Goal: Task Accomplishment & Management: Manage account settings

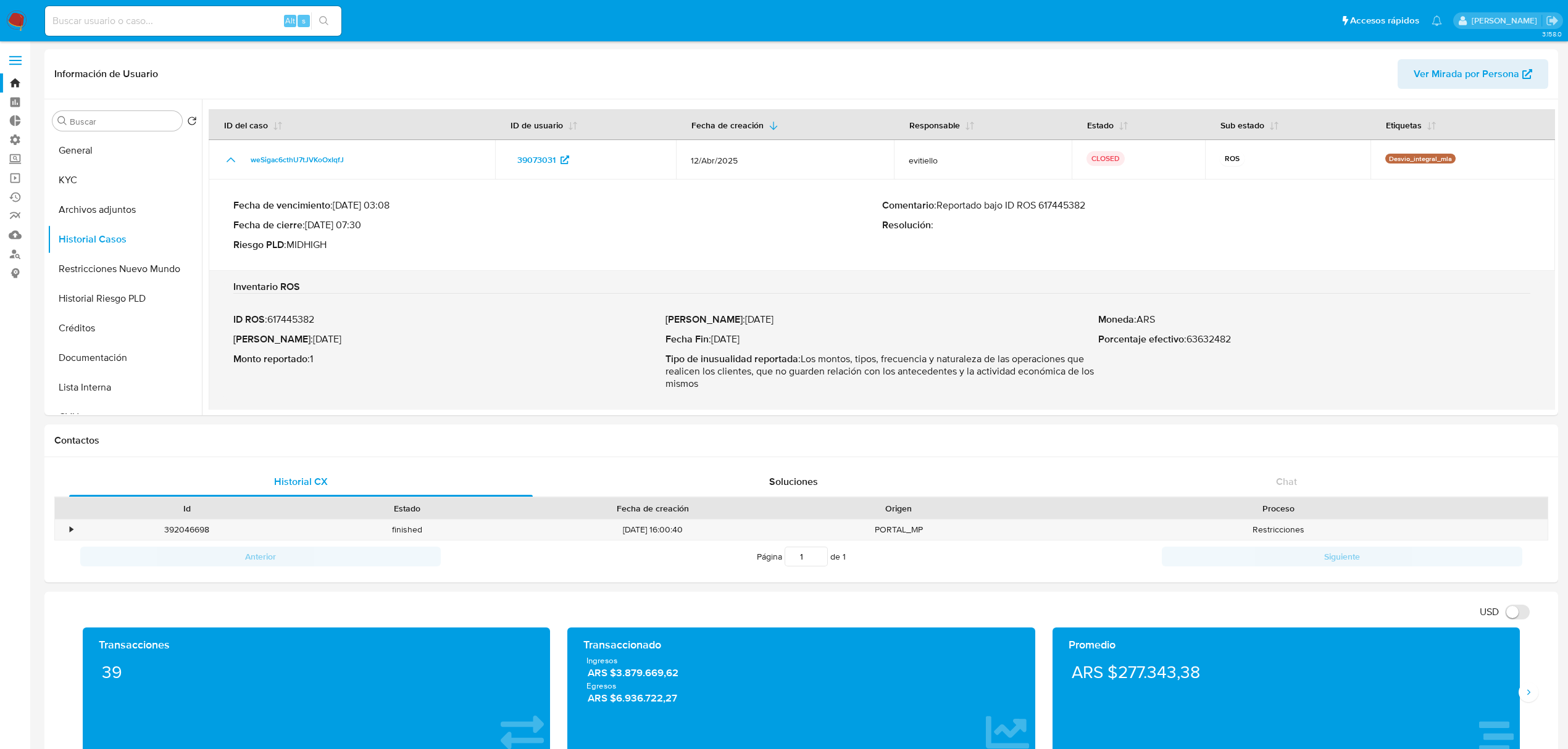
select select "10"
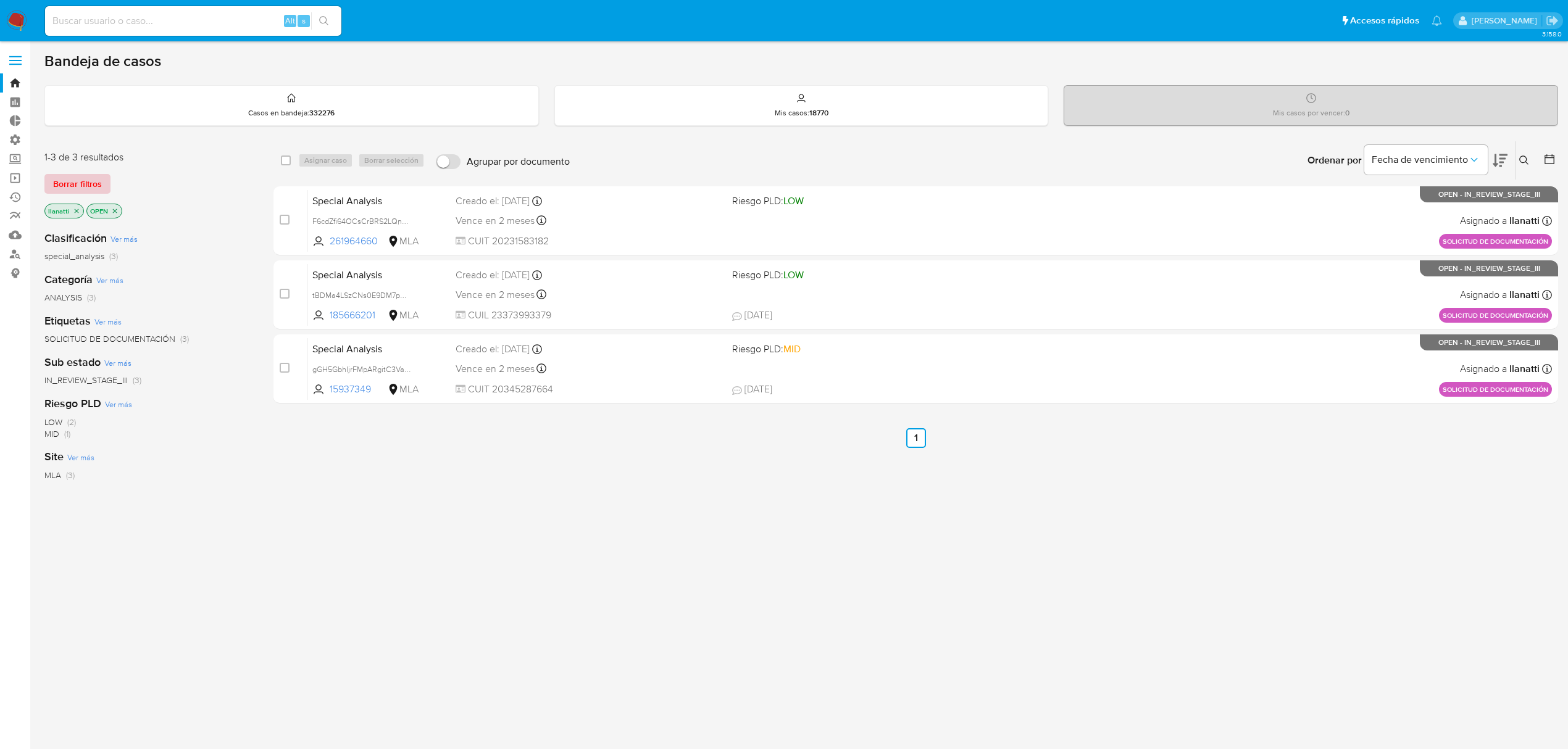
click at [68, 183] on span "Borrar filtros" at bounding box center [77, 184] width 49 height 17
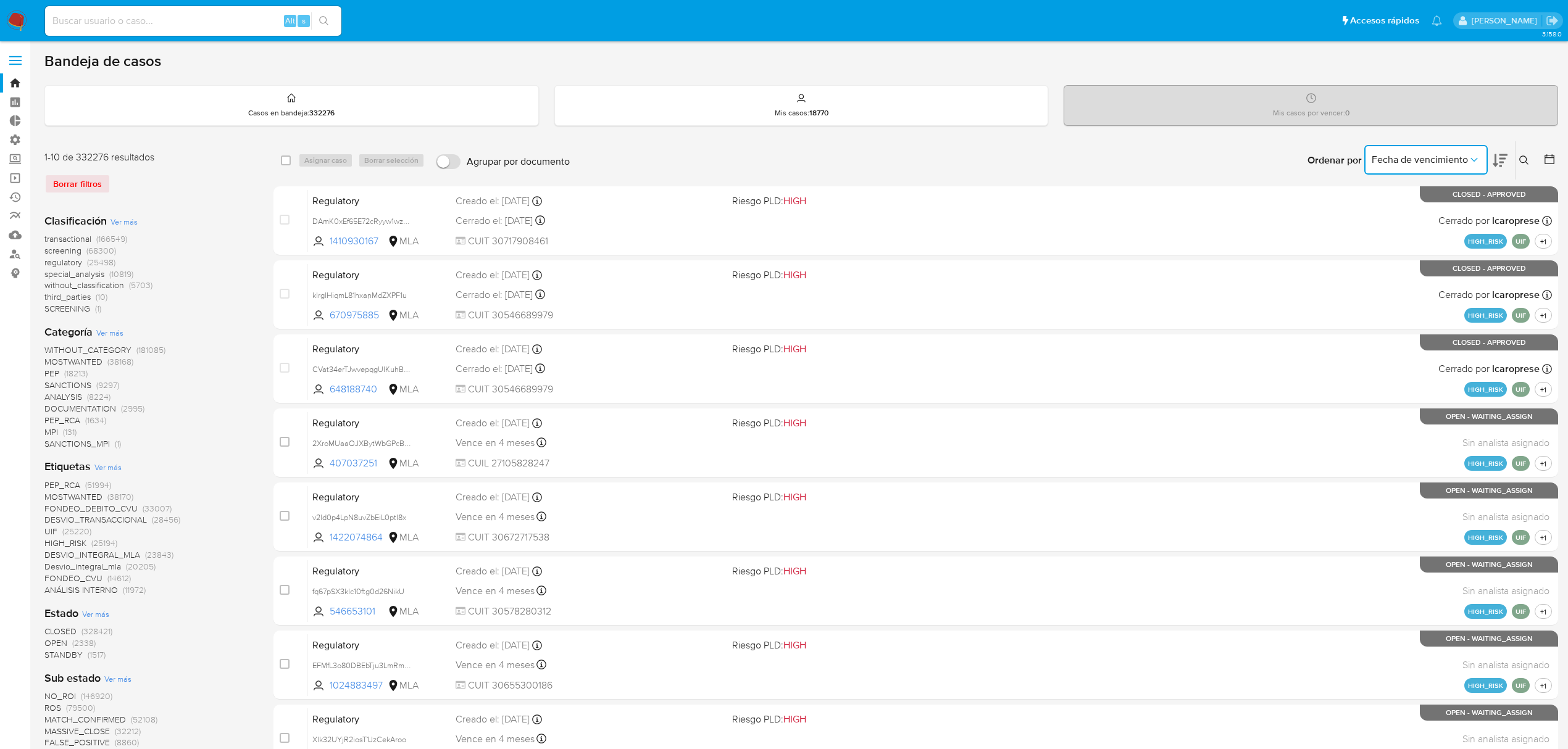
click at [1419, 161] on span "Fecha de vencimiento" at bounding box center [1420, 160] width 96 height 13
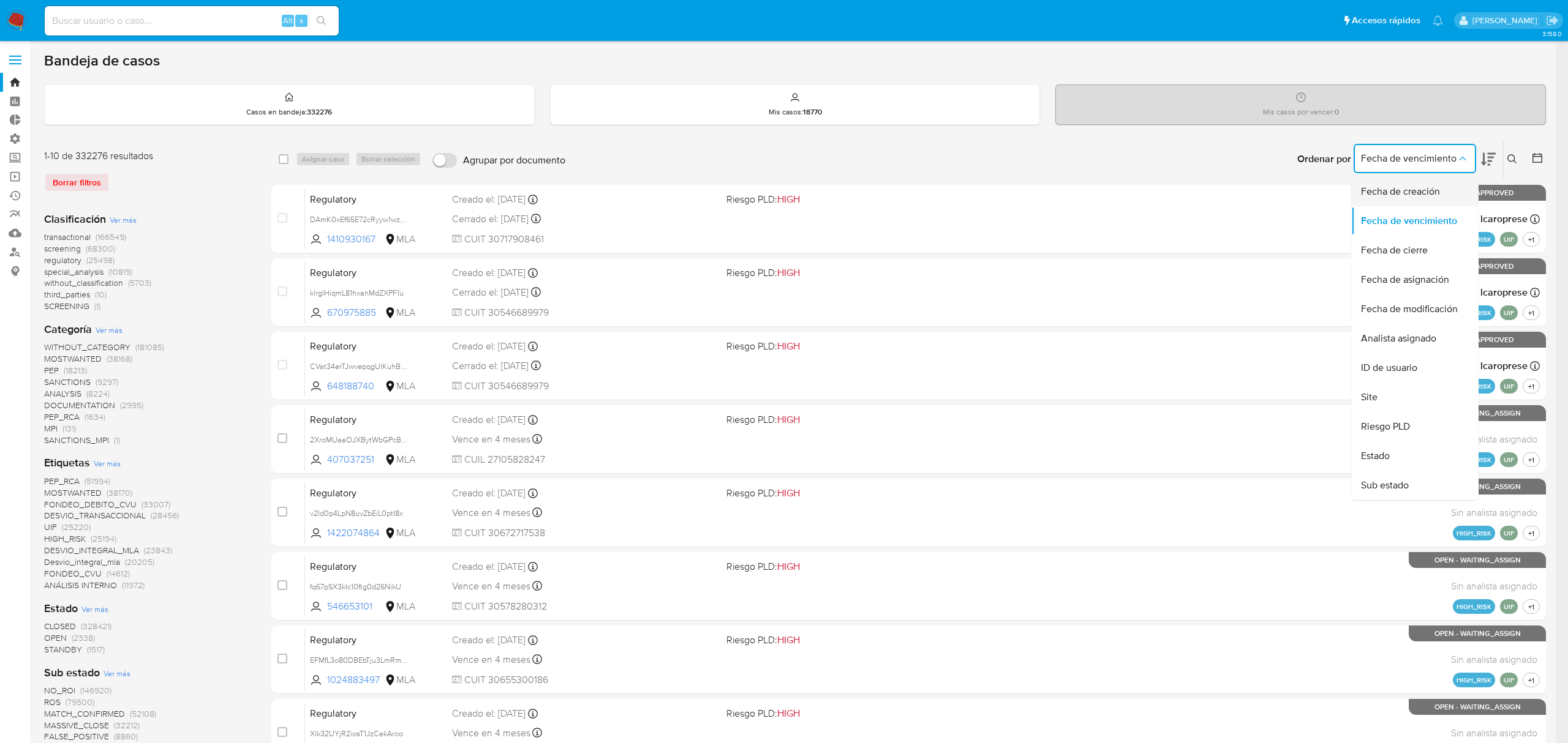
click at [1406, 179] on div "Fecha de creación" at bounding box center [1411, 192] width 100 height 30
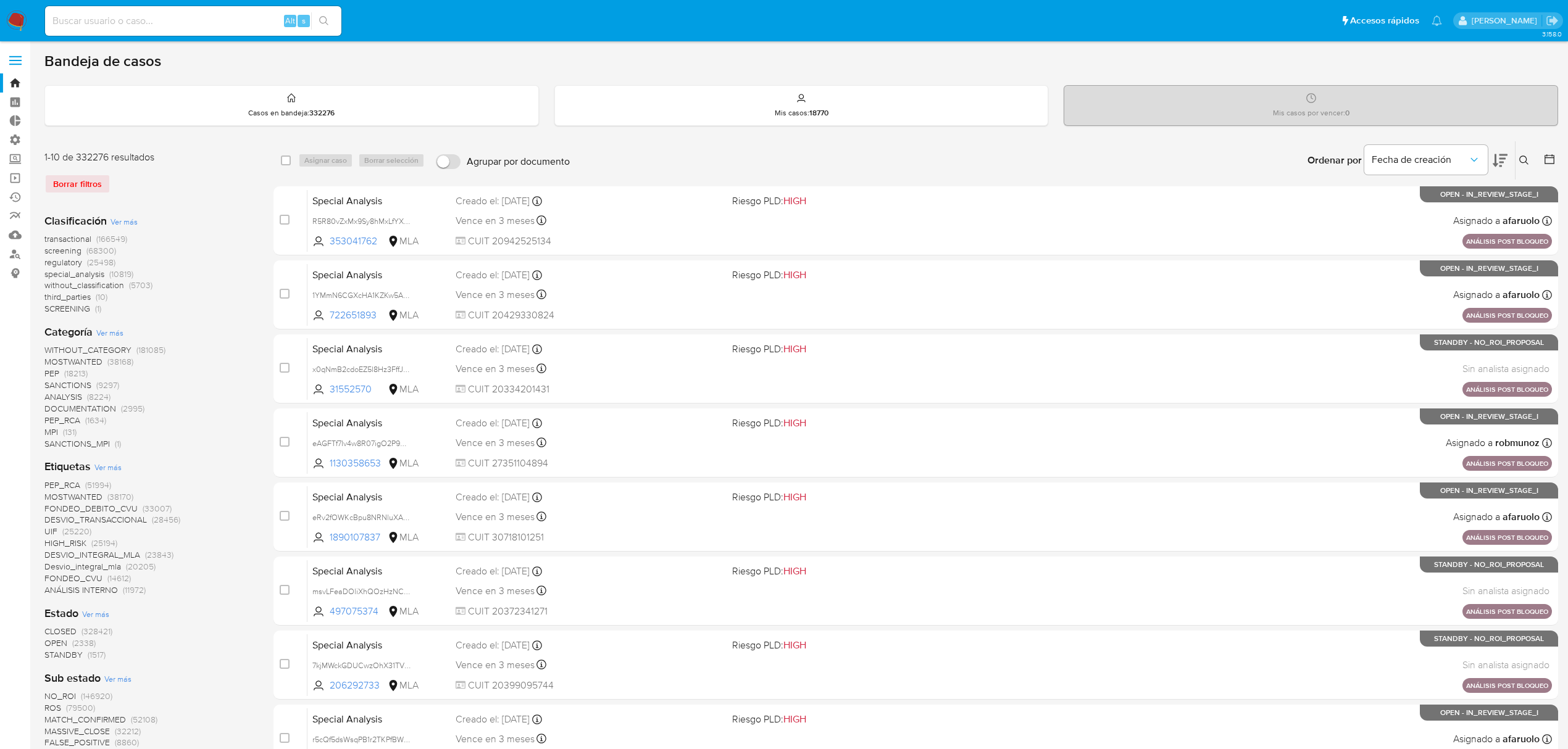
click at [1500, 162] on icon at bounding box center [1500, 160] width 15 height 13
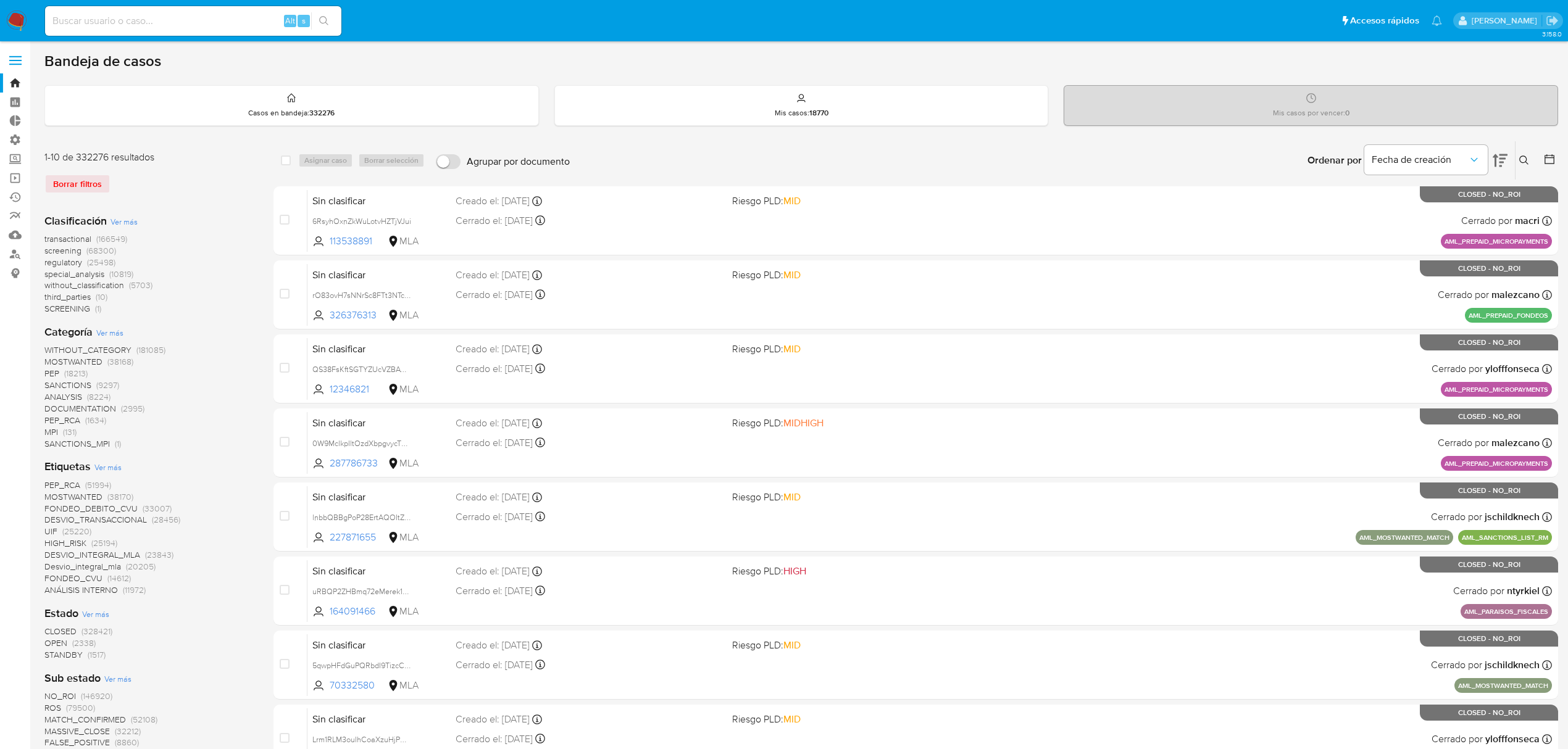
click at [1500, 162] on icon at bounding box center [1500, 160] width 15 height 13
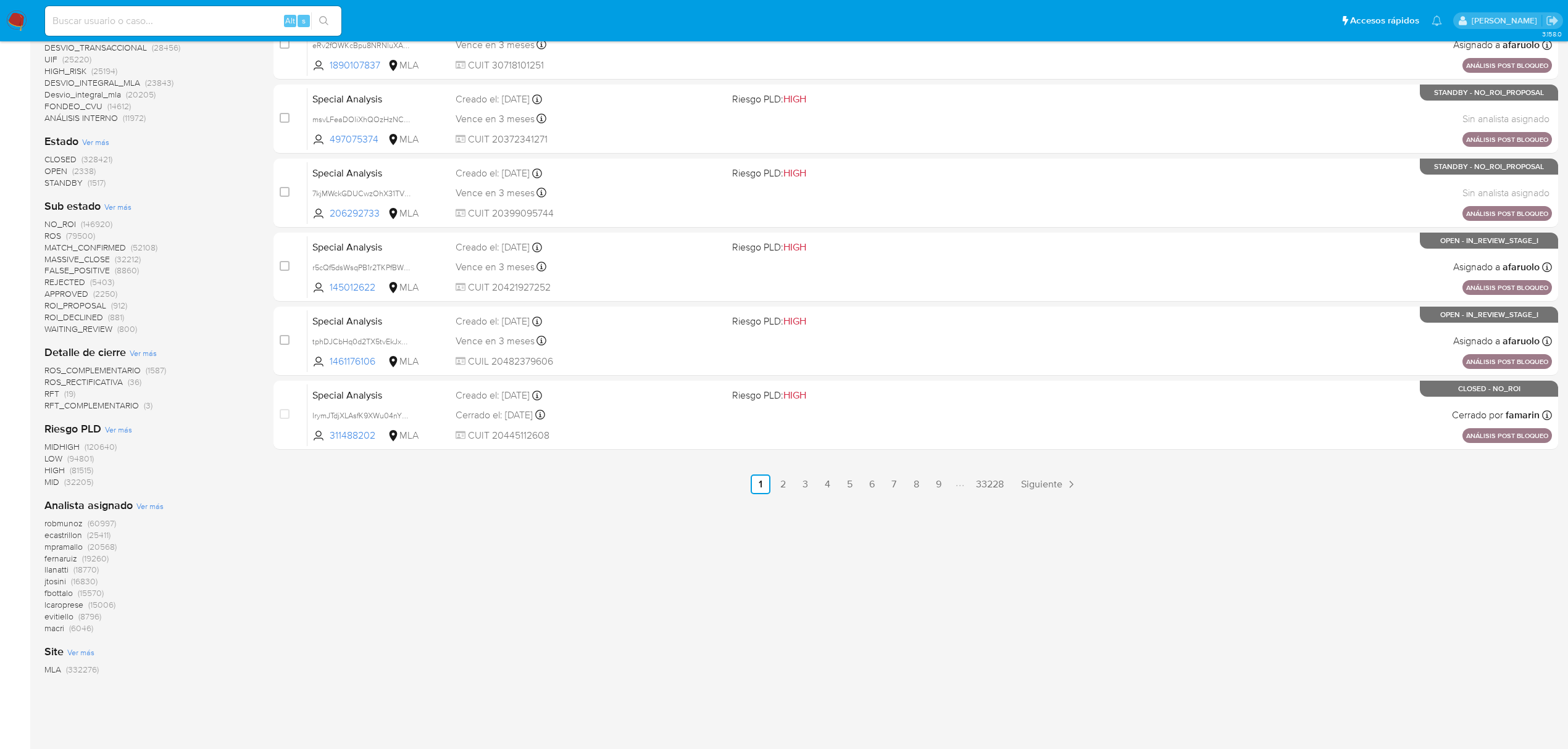
scroll to position [494, 0]
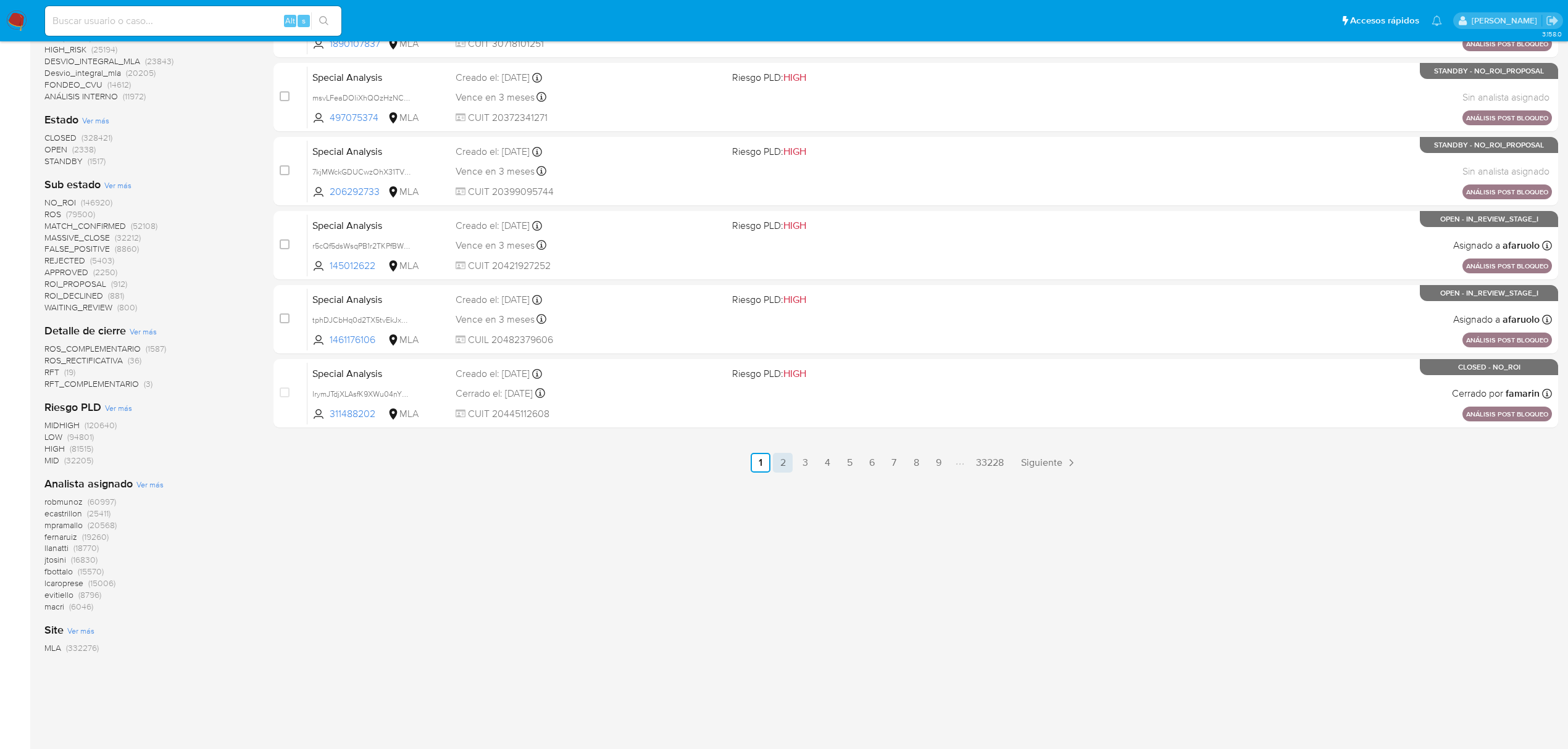
click at [776, 465] on link "2" at bounding box center [782, 462] width 20 height 20
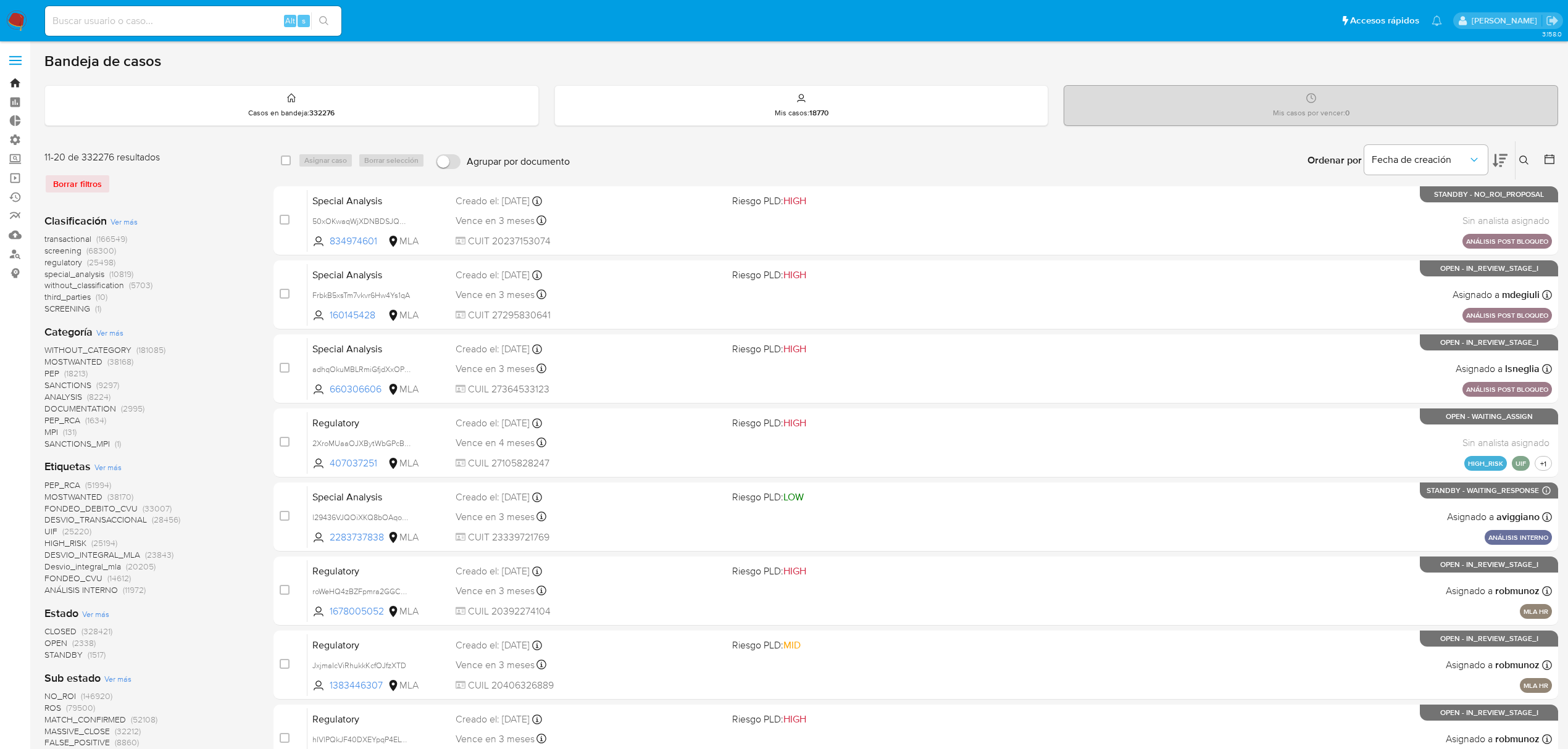
click at [16, 77] on link "Bandeja" at bounding box center [74, 83] width 147 height 19
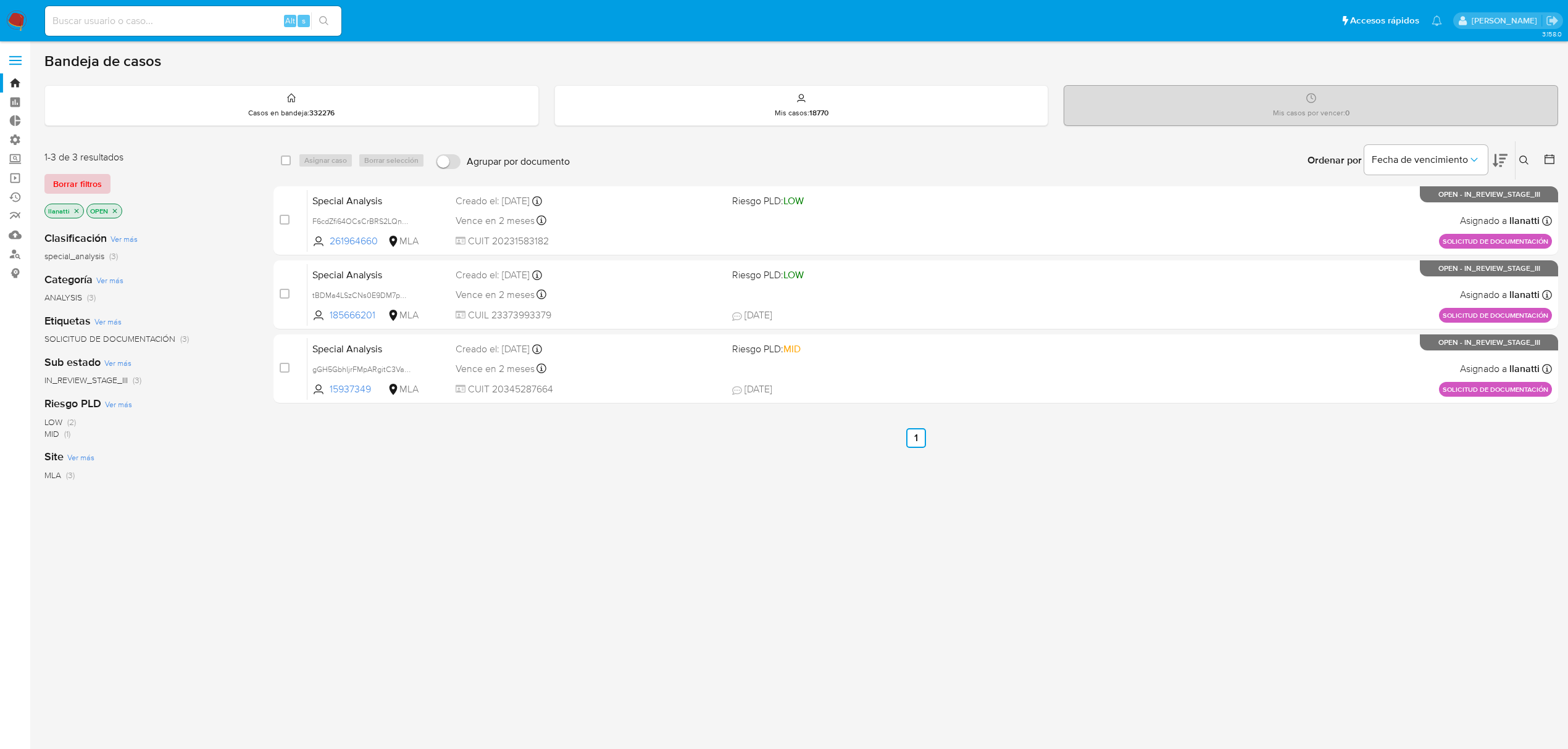
click at [77, 175] on span "Borrar filtros" at bounding box center [77, 184] width 49 height 17
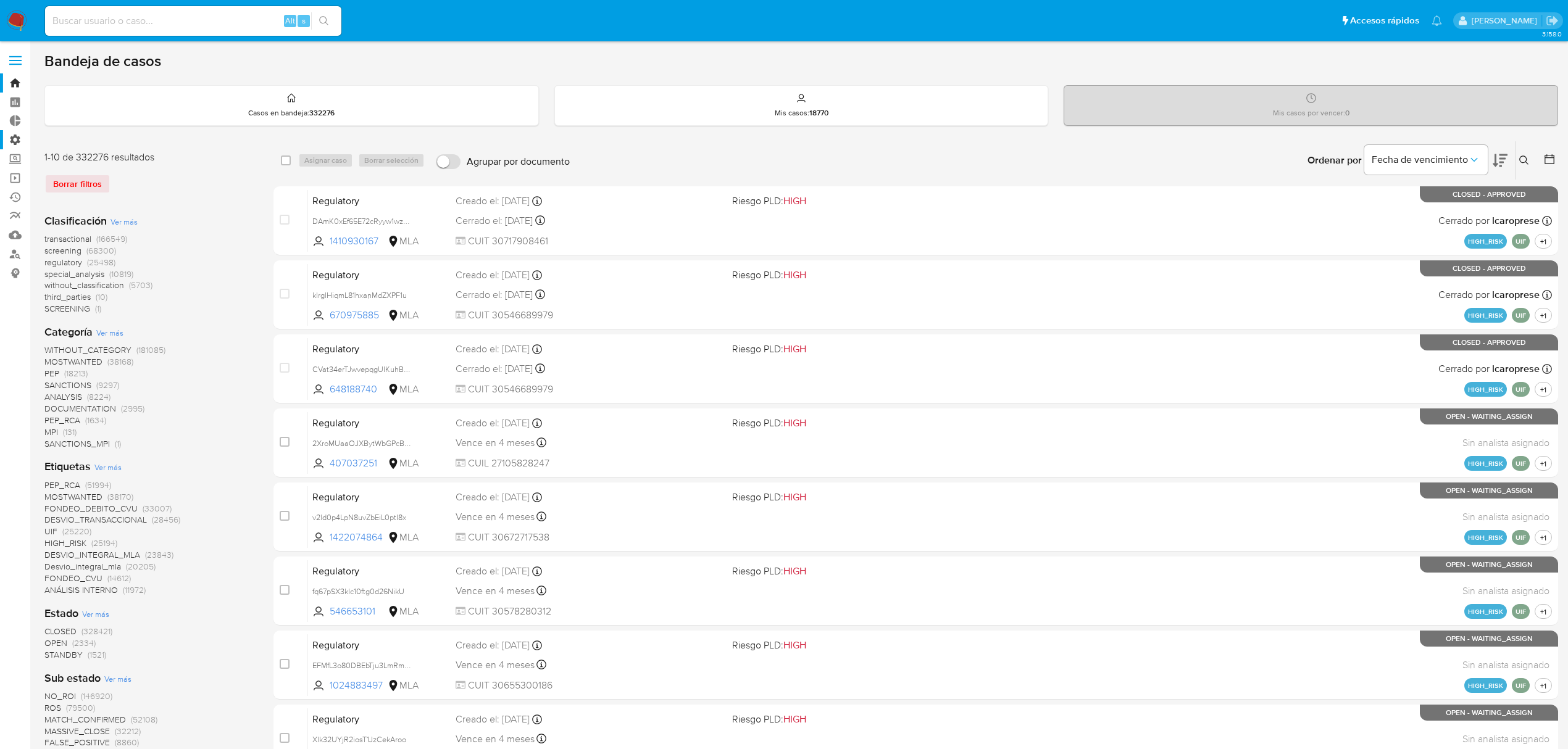
click at [13, 140] on label "Administración" at bounding box center [74, 140] width 147 height 19
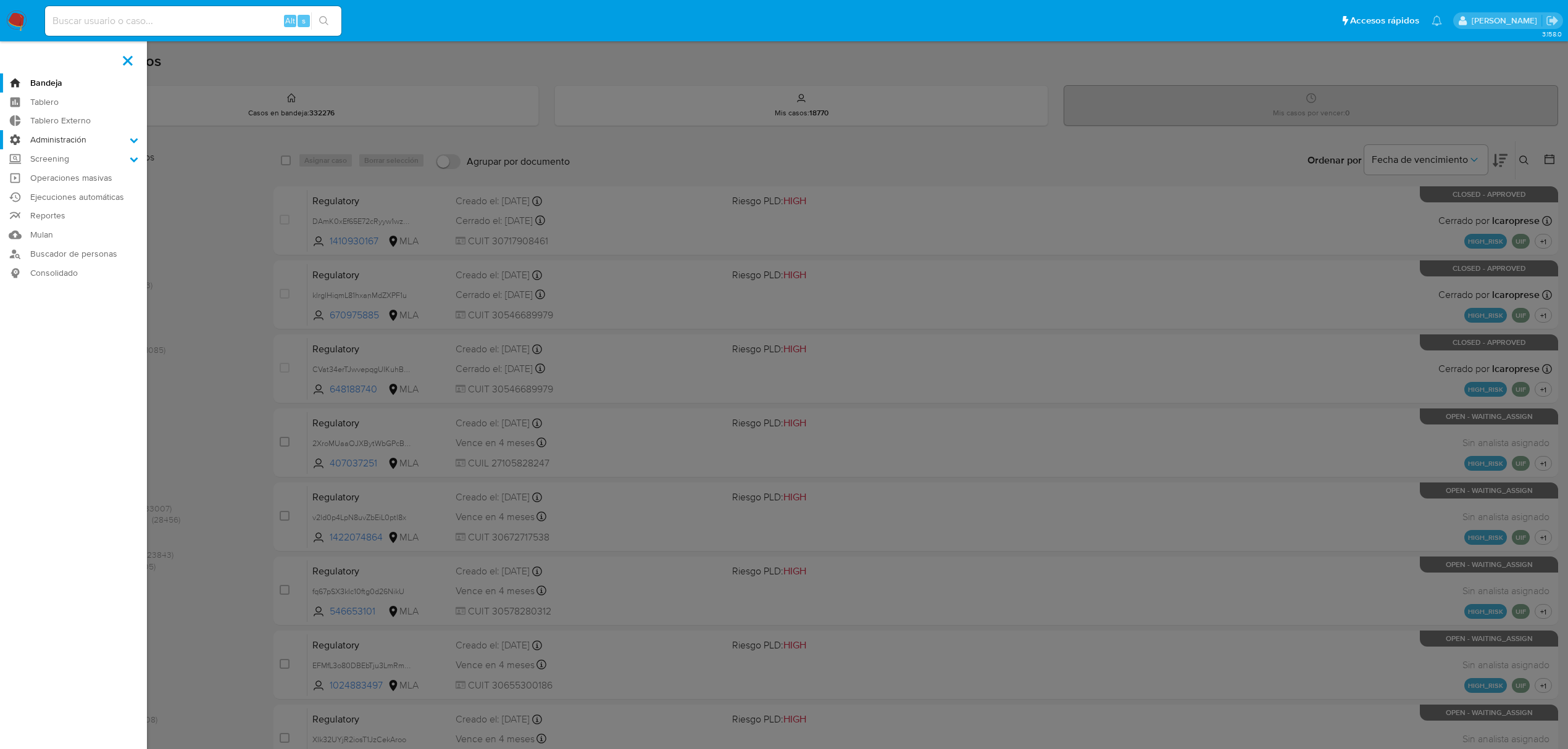
click at [0, 0] on input "Administración" at bounding box center [0, 0] width 0 height 0
click at [59, 158] on link "Reglas" at bounding box center [74, 157] width 147 height 16
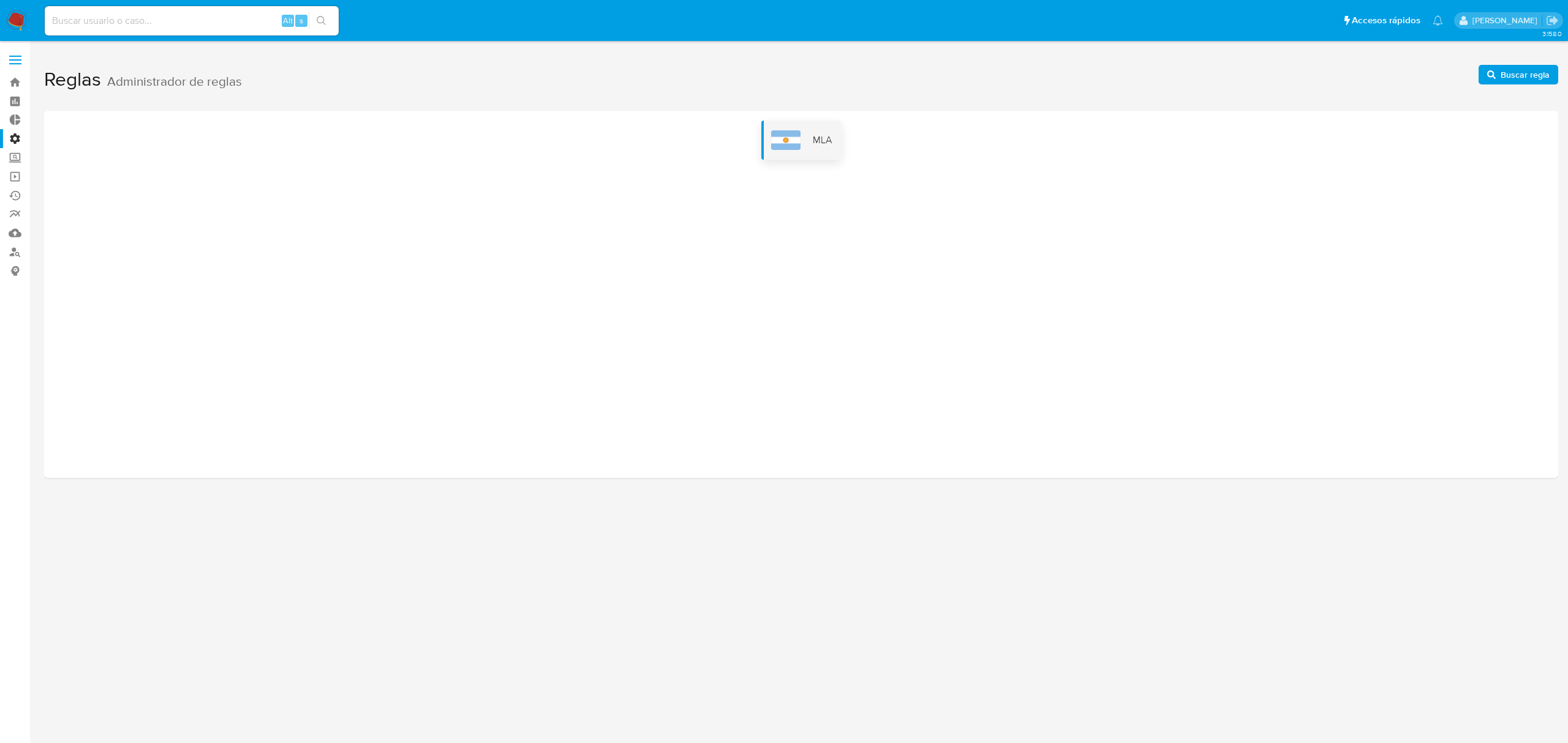
click at [801, 136] on div "MLA" at bounding box center [801, 140] width 80 height 39
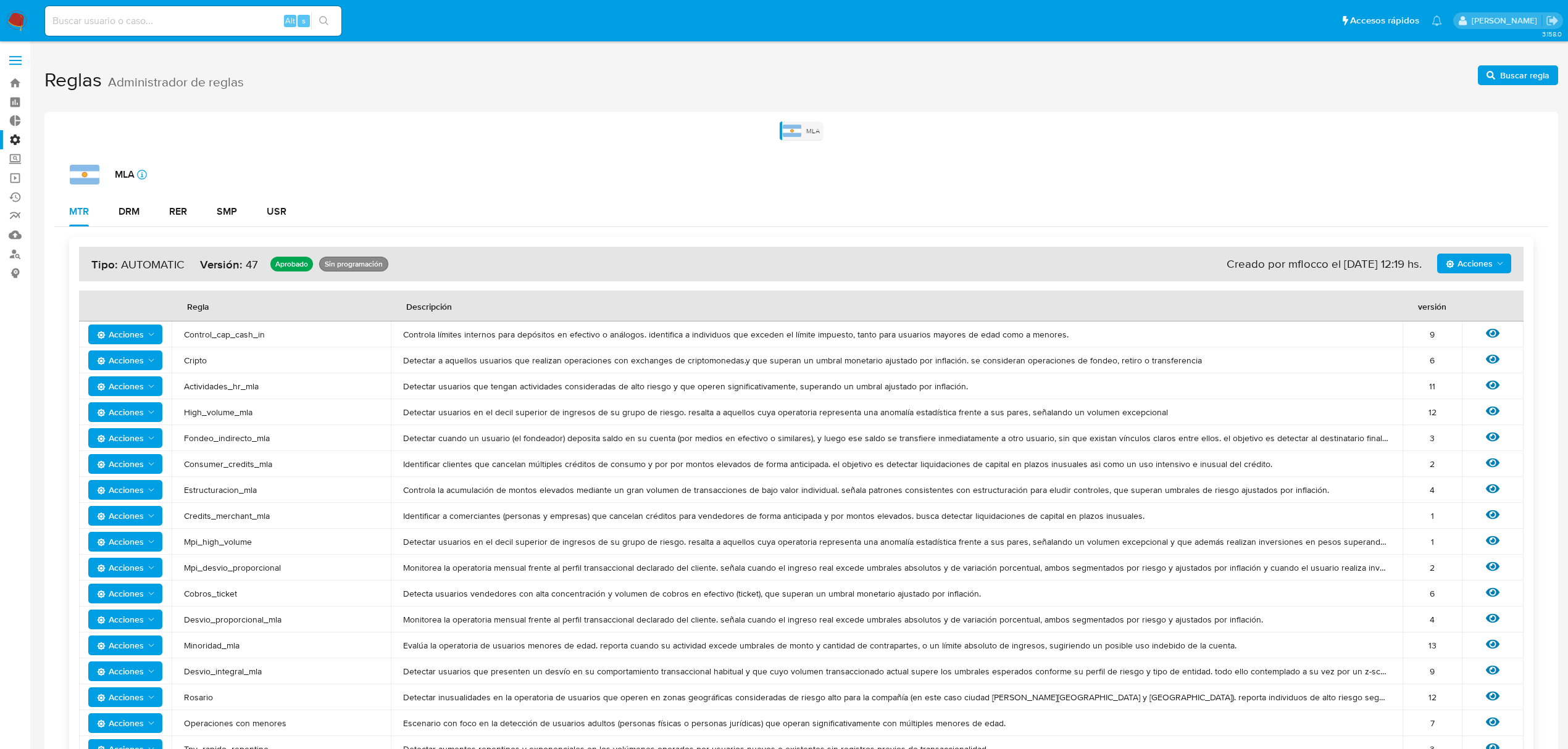
click at [10, 141] on label "Administración" at bounding box center [74, 140] width 147 height 19
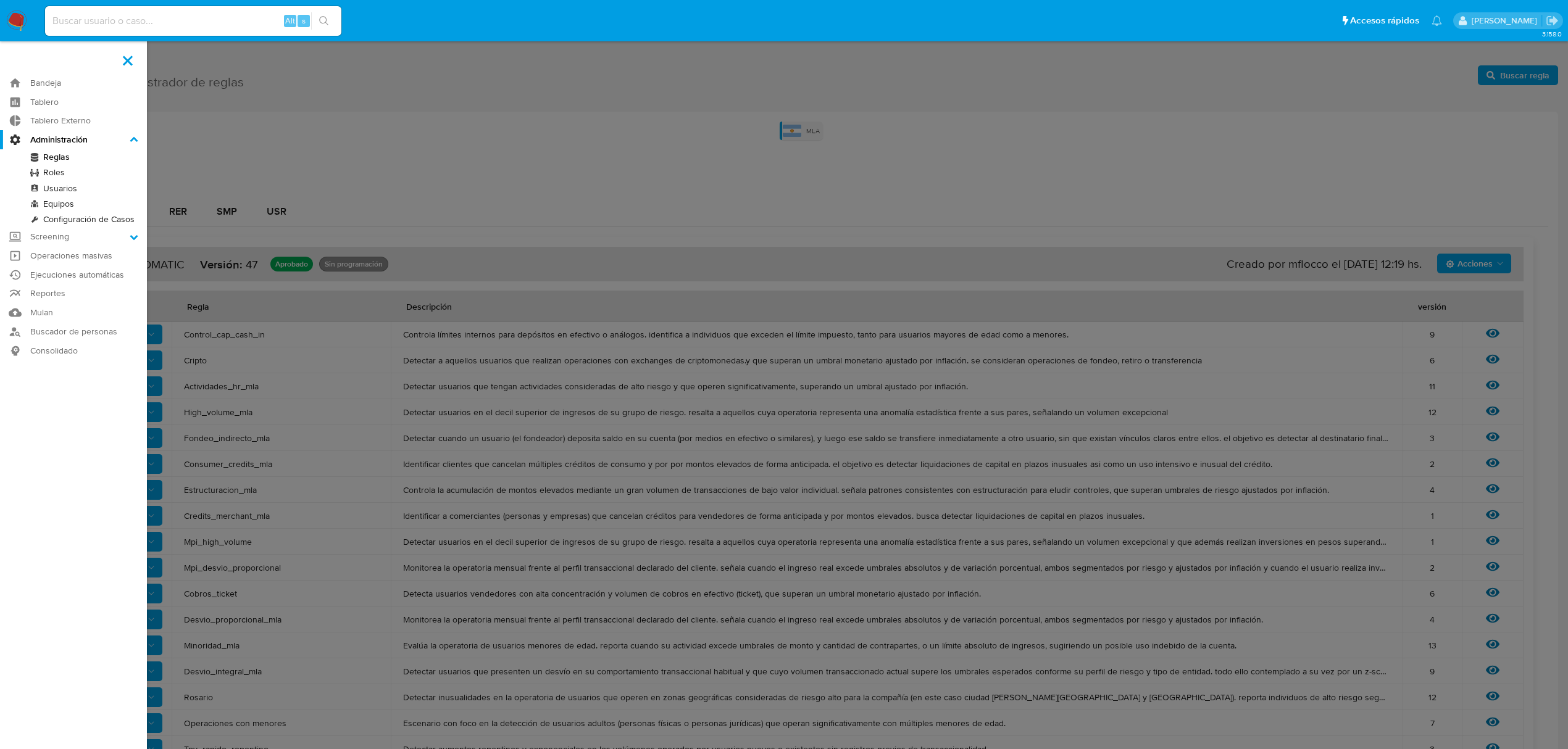
click at [0, 0] on input "Administración" at bounding box center [0, 0] width 0 height 0
click at [95, 220] on link "Configuración de Casos" at bounding box center [74, 220] width 147 height 16
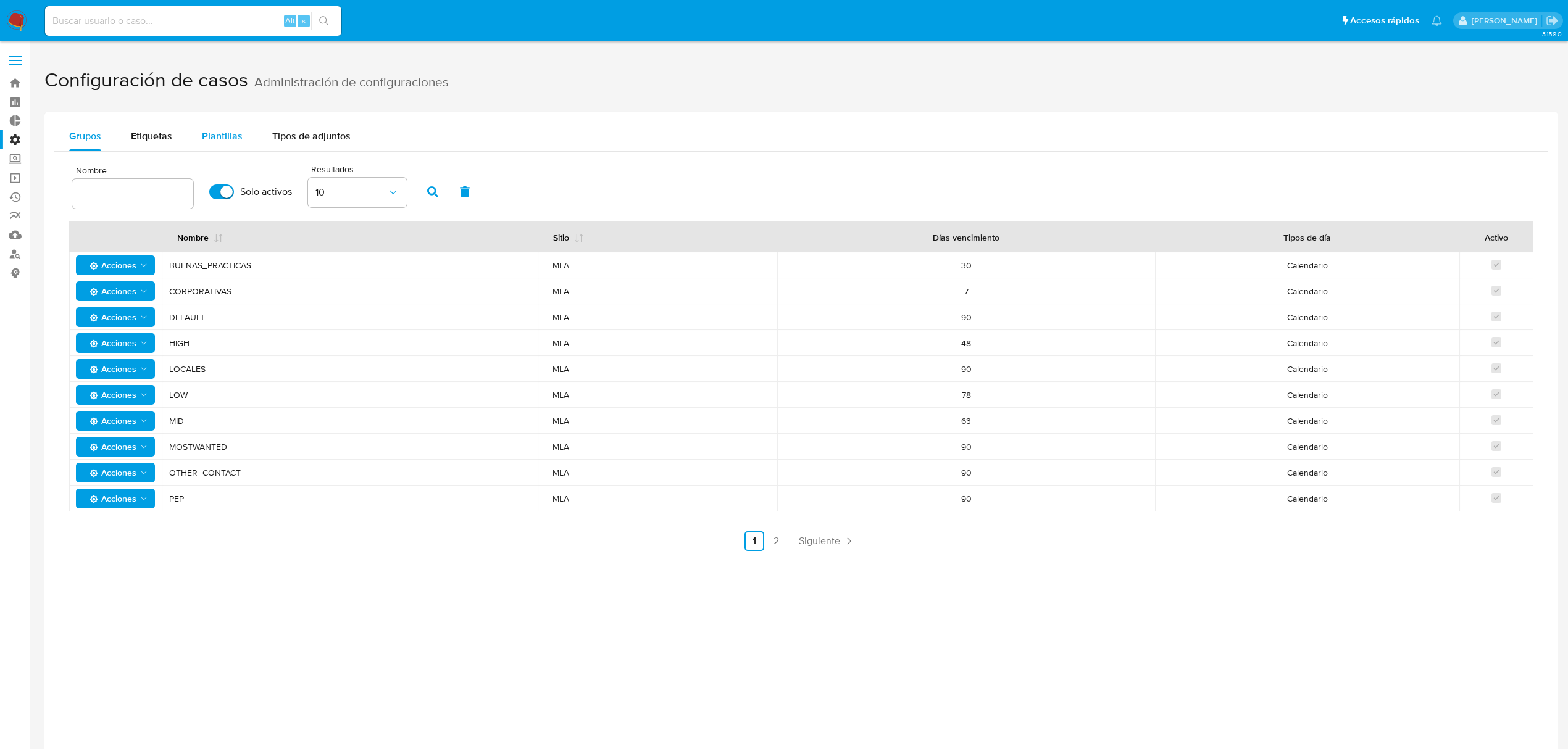
click at [247, 130] on button "Plantillas" at bounding box center [222, 137] width 70 height 30
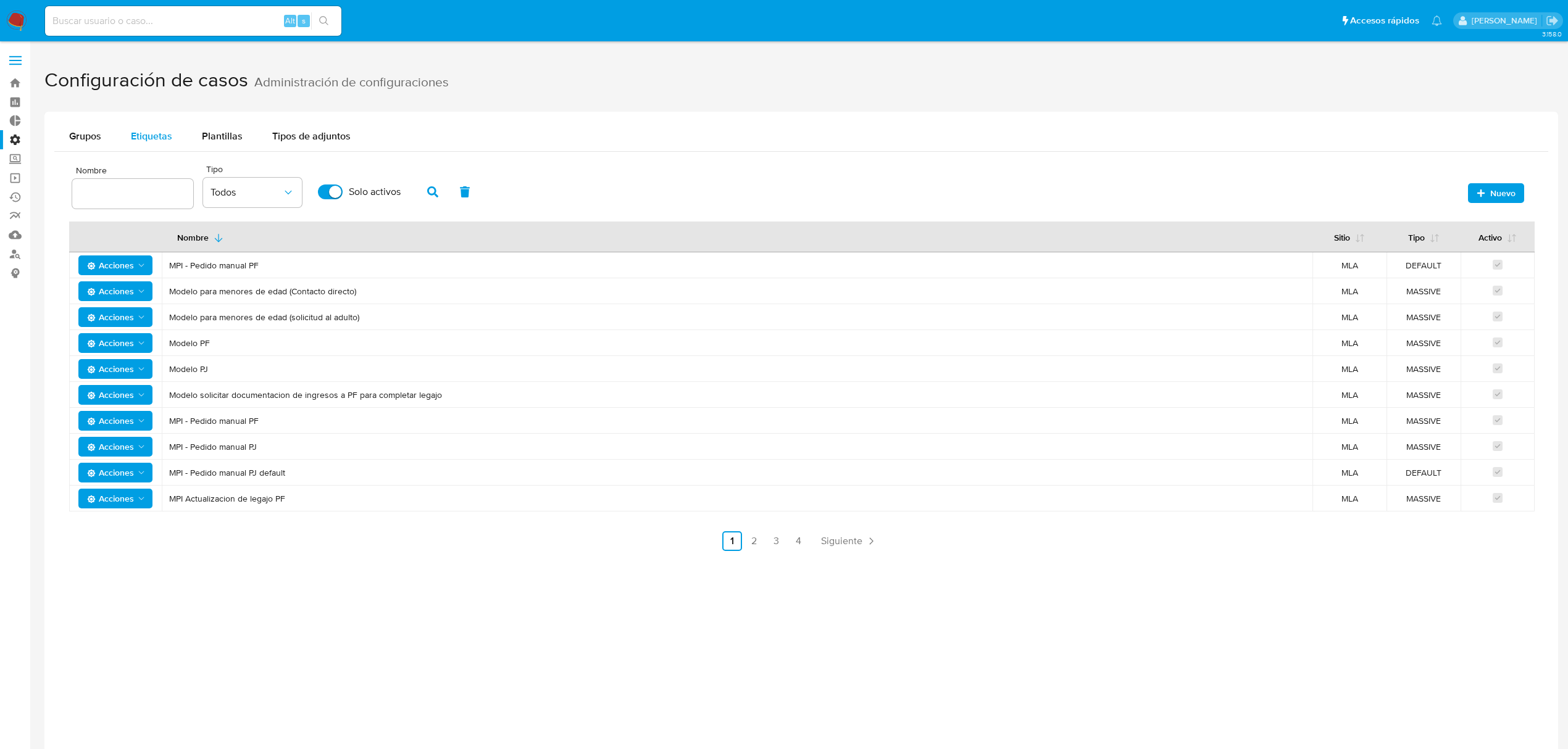
click at [149, 126] on div "Etiquetas" at bounding box center [152, 137] width 41 height 30
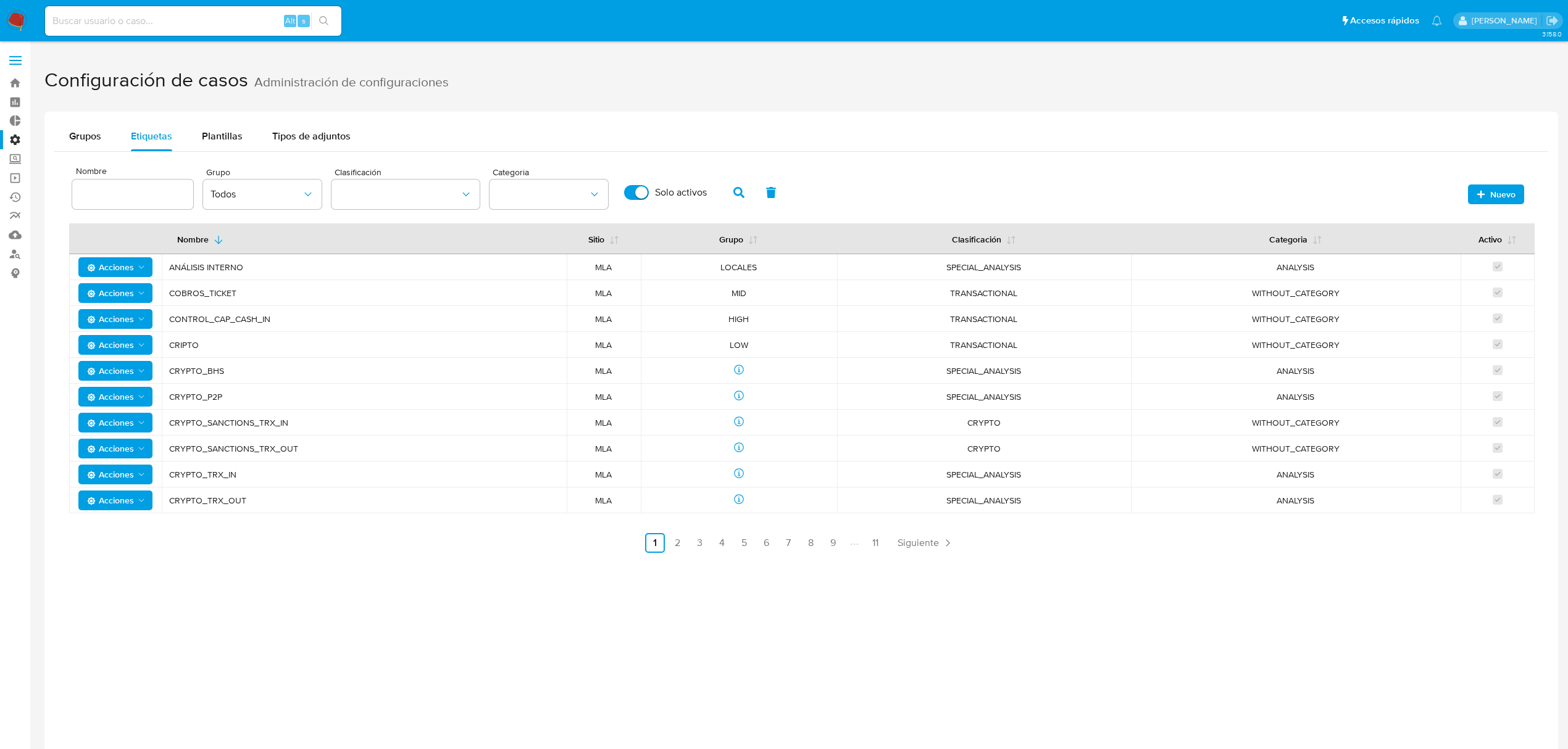
click at [137, 198] on input at bounding box center [132, 194] width 121 height 16
type input "mla"
click at [733, 188] on icon "button" at bounding box center [739, 193] width 11 height 11
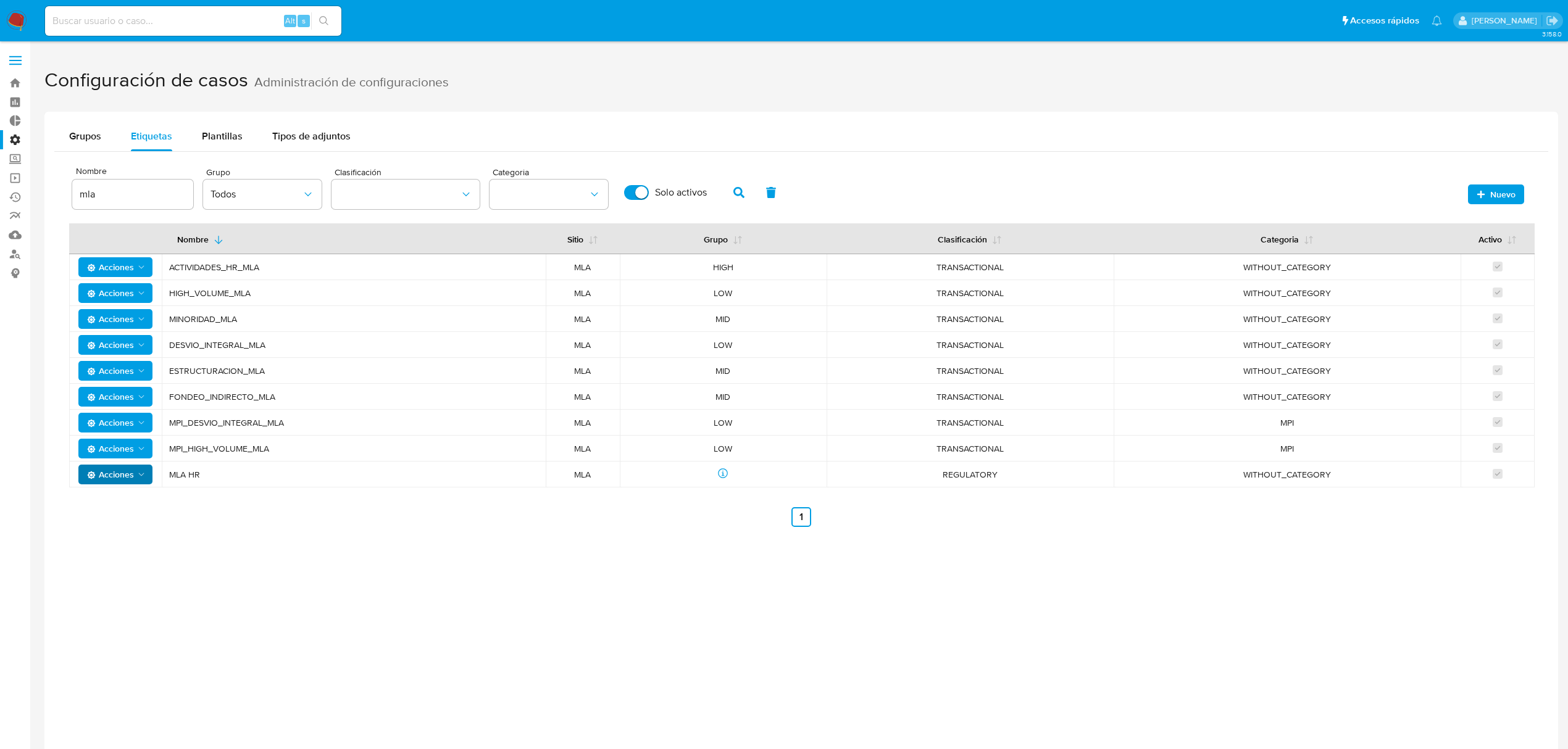
click at [109, 475] on span "Acciones" at bounding box center [110, 474] width 47 height 20
click at [111, 569] on button "Ver registros" at bounding box center [115, 566] width 111 height 30
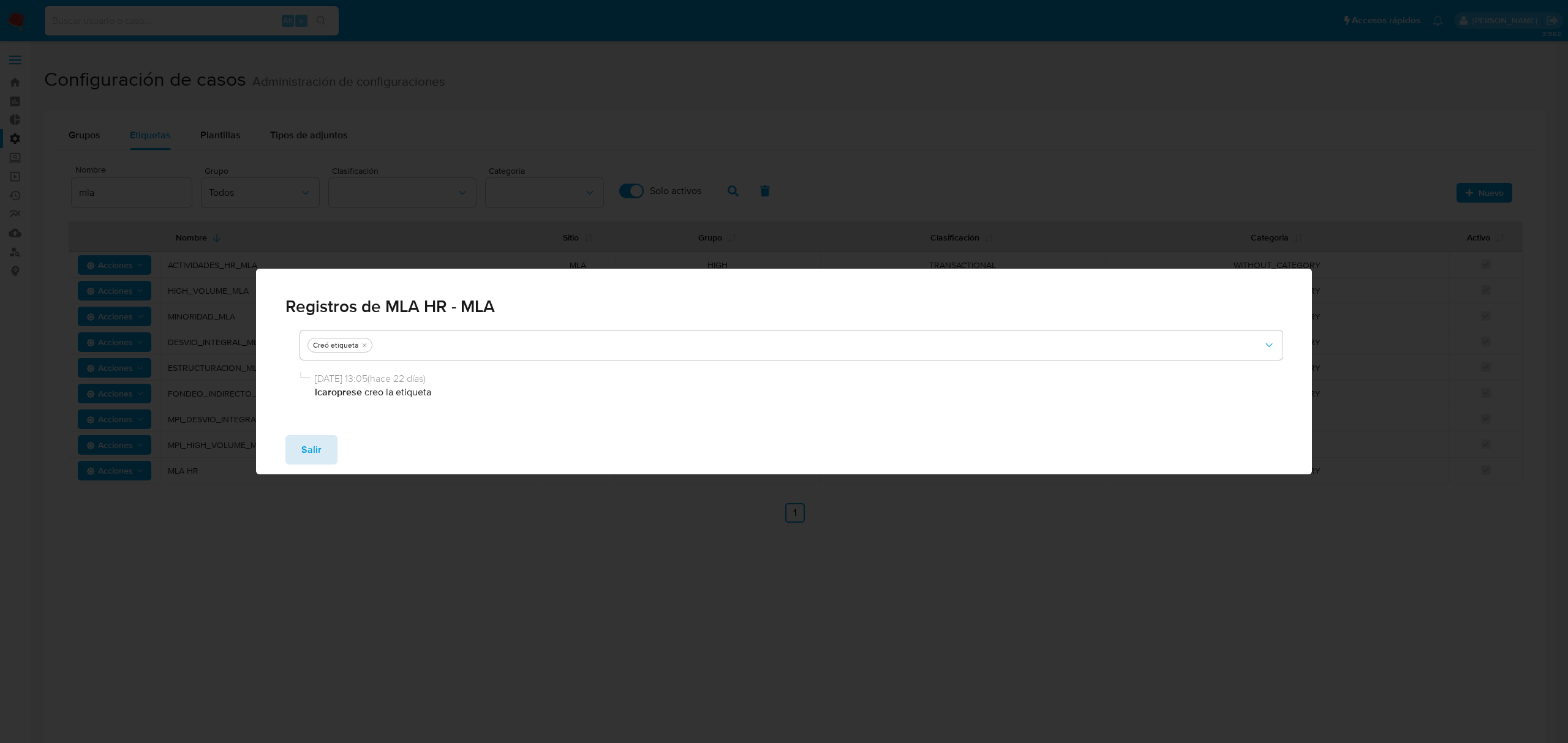
click at [292, 451] on button "Salir" at bounding box center [311, 450] width 52 height 30
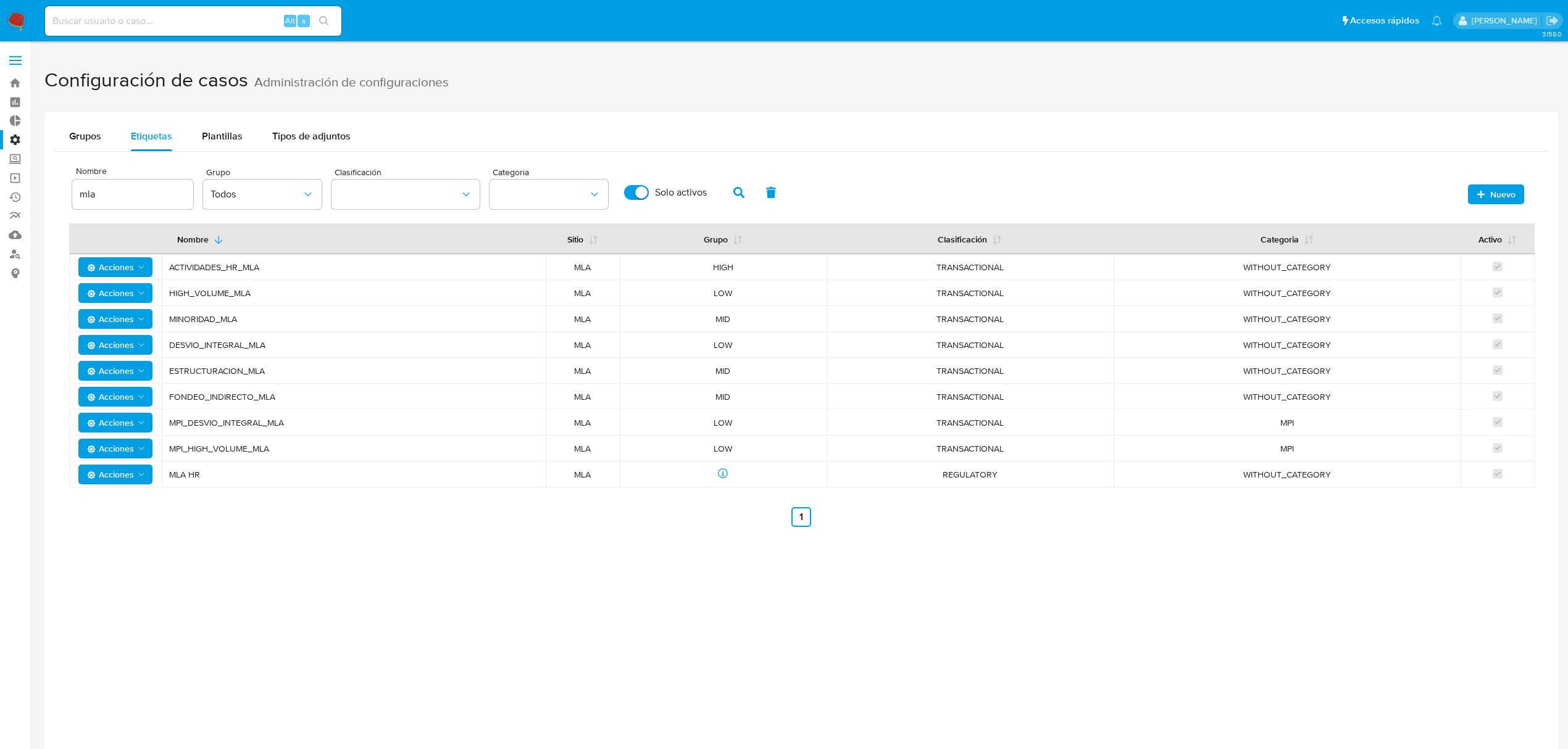
click at [132, 476] on span "Acciones" at bounding box center [110, 474] width 47 height 20
drag, startPoint x: 1042, startPoint y: 509, endPoint x: 811, endPoint y: 502, distance: 231.1
click at [1041, 509] on ul "Anterior 1 Siguiente" at bounding box center [801, 517] width 1464 height 20
drag, startPoint x: 185, startPoint y: 474, endPoint x: 200, endPoint y: 474, distance: 15.0
click at [200, 474] on span "MLA HR" at bounding box center [353, 475] width 369 height 11
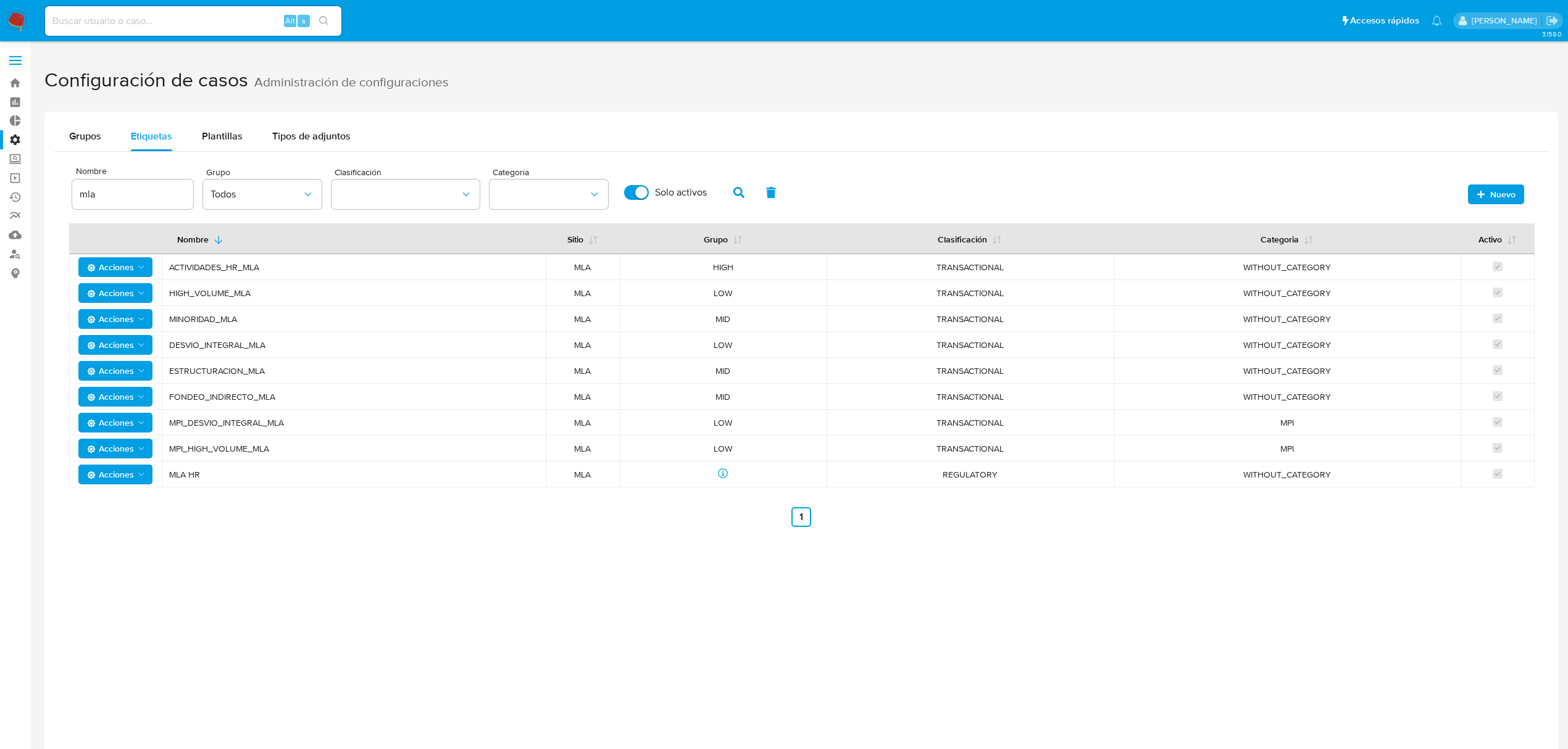
click at [368, 549] on div "Grupos Etiquetas Plantillas Tipos de adjuntos Nombre mla Sitio MLA Grupo Todos …" at bounding box center [801, 486] width 1514 height 749
click at [111, 470] on span "Acciones" at bounding box center [110, 474] width 47 height 20
click at [621, 533] on div "Nombre mla Sitio MLA Grupo Todos Clasificación Categoria Solo activos Nuevo Nom…" at bounding box center [801, 344] width 1494 height 386
click at [107, 472] on span "Acciones" at bounding box center [110, 474] width 47 height 20
click at [120, 568] on button "Ver registros" at bounding box center [115, 566] width 111 height 30
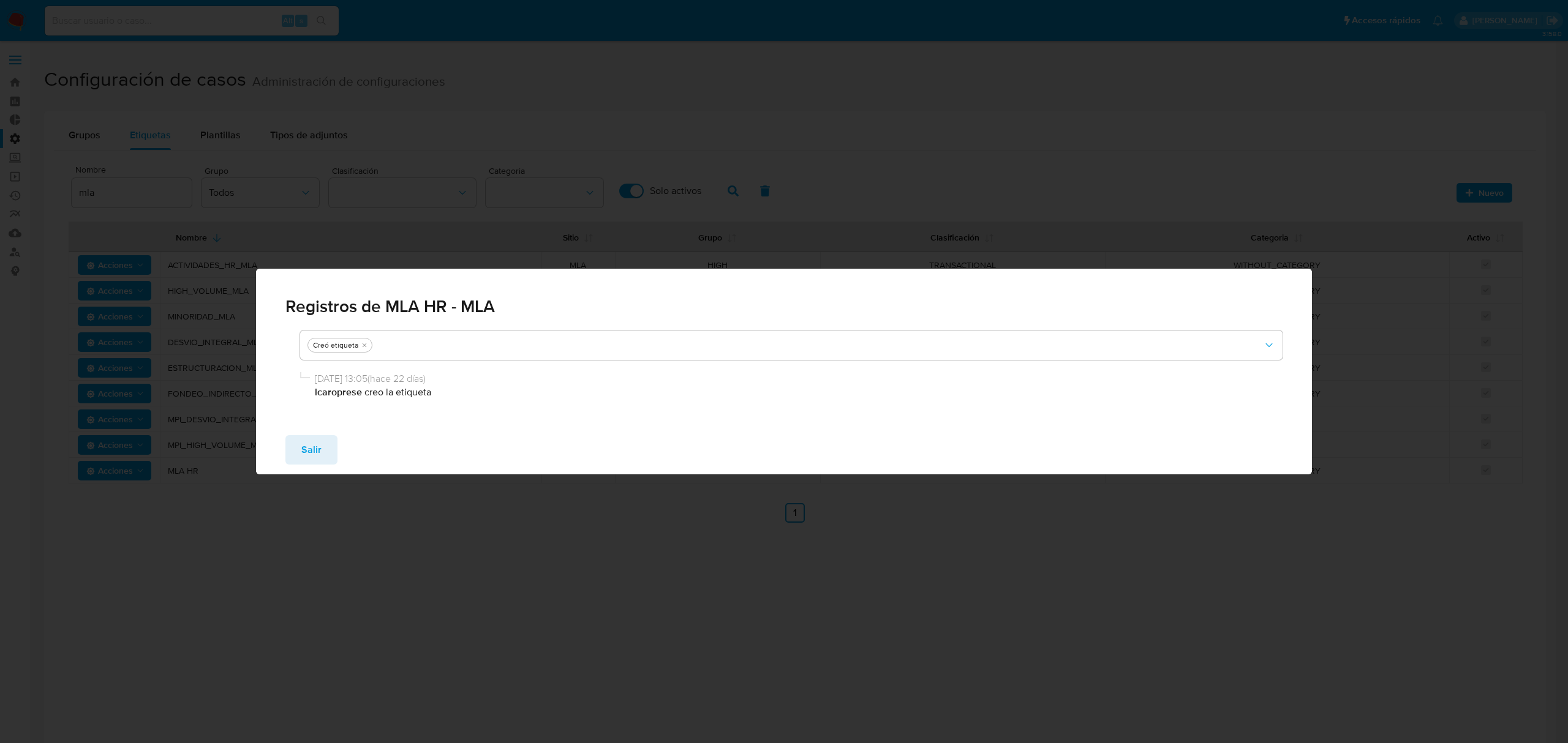
drag, startPoint x: 316, startPoint y: 446, endPoint x: 289, endPoint y: 455, distance: 28.5
click at [314, 447] on span "Salir" at bounding box center [311, 450] width 20 height 27
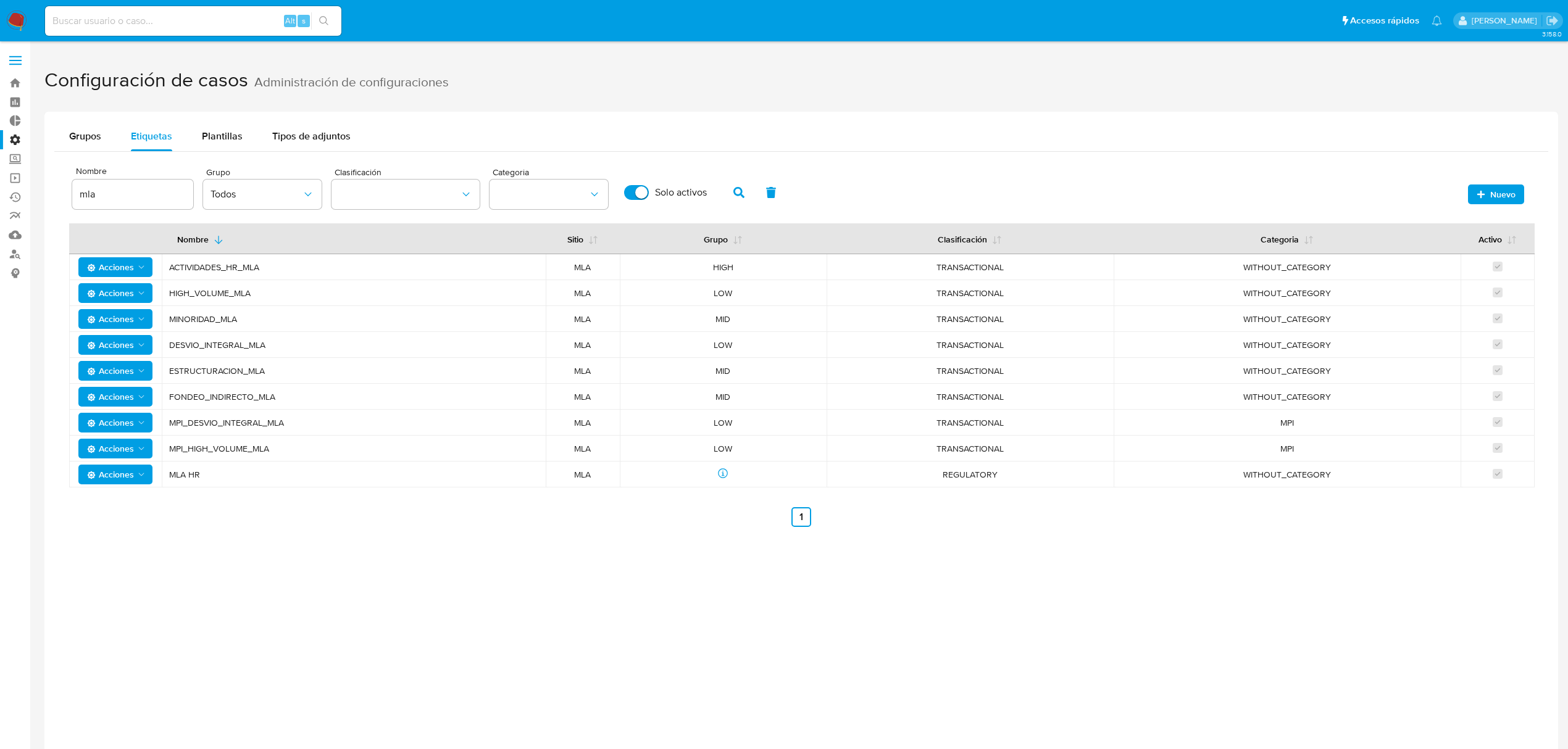
click at [115, 470] on span "Acciones" at bounding box center [110, 474] width 47 height 20
click at [111, 494] on button "Editar" at bounding box center [115, 506] width 111 height 30
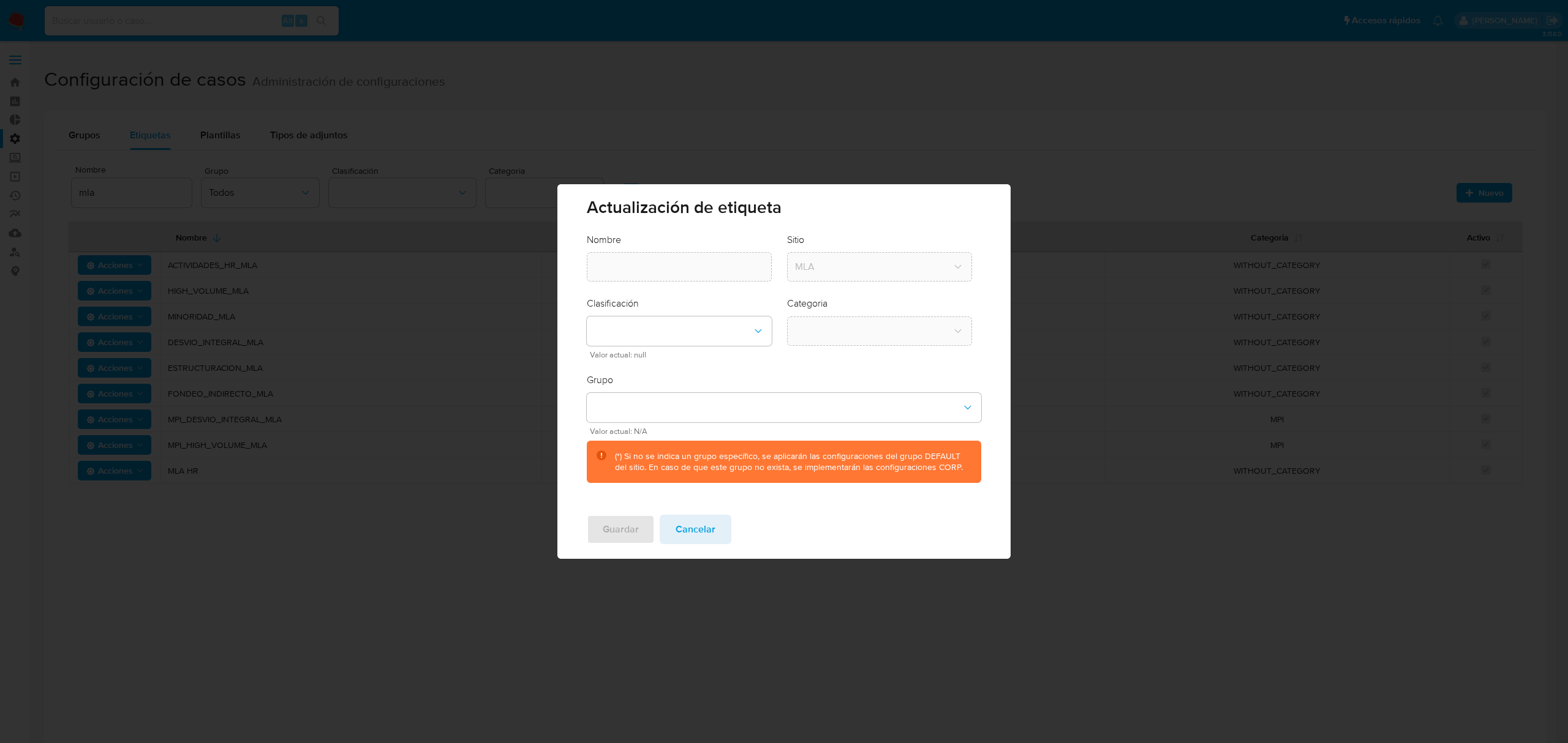
type input "MLA HR"
click at [694, 520] on span "Cancelar" at bounding box center [695, 530] width 40 height 27
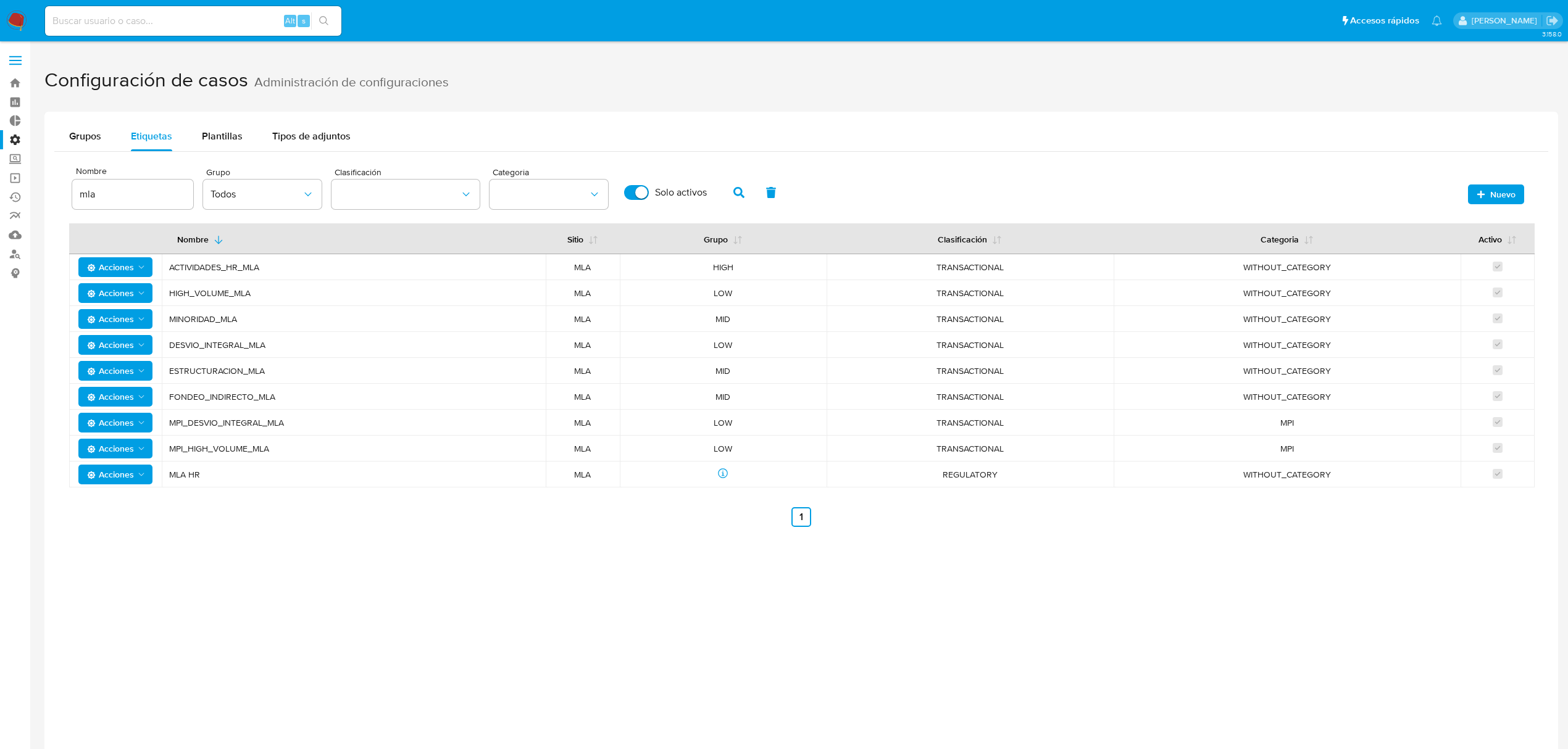
click at [126, 469] on span "Acciones" at bounding box center [110, 474] width 47 height 20
click at [129, 502] on button "Editar" at bounding box center [115, 506] width 111 height 30
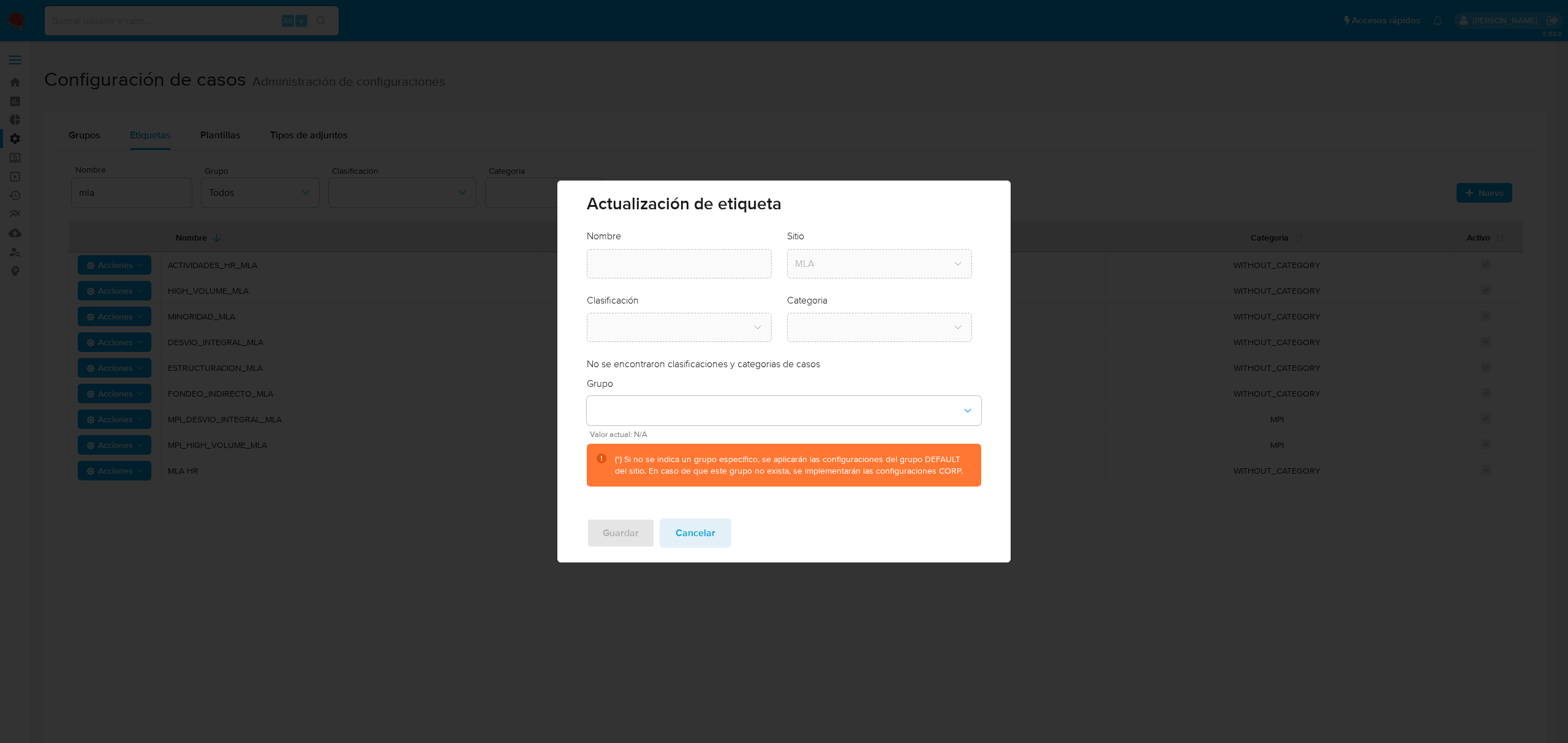
type input "MLA HR"
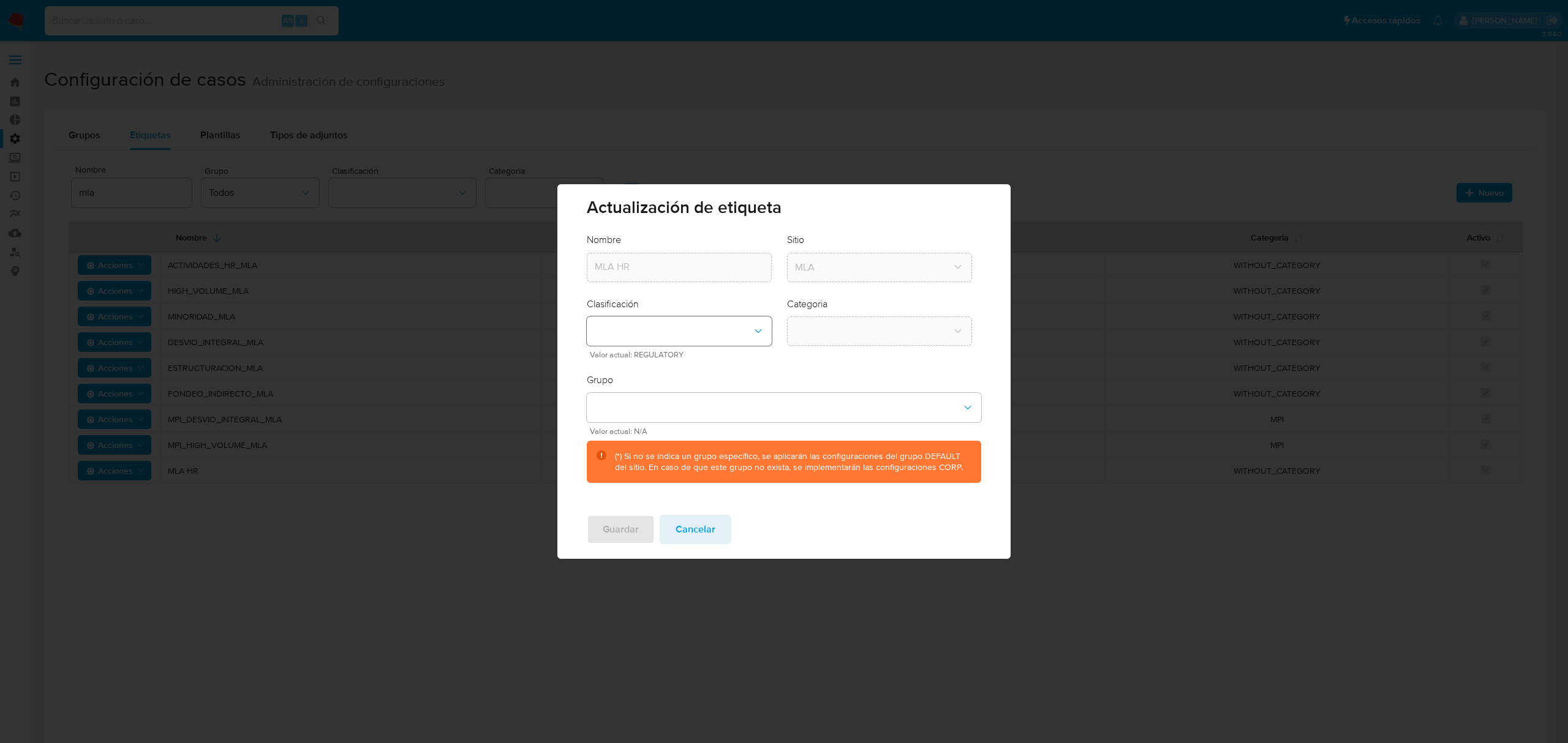
click at [703, 329] on button "classification-dropdown" at bounding box center [679, 332] width 185 height 30
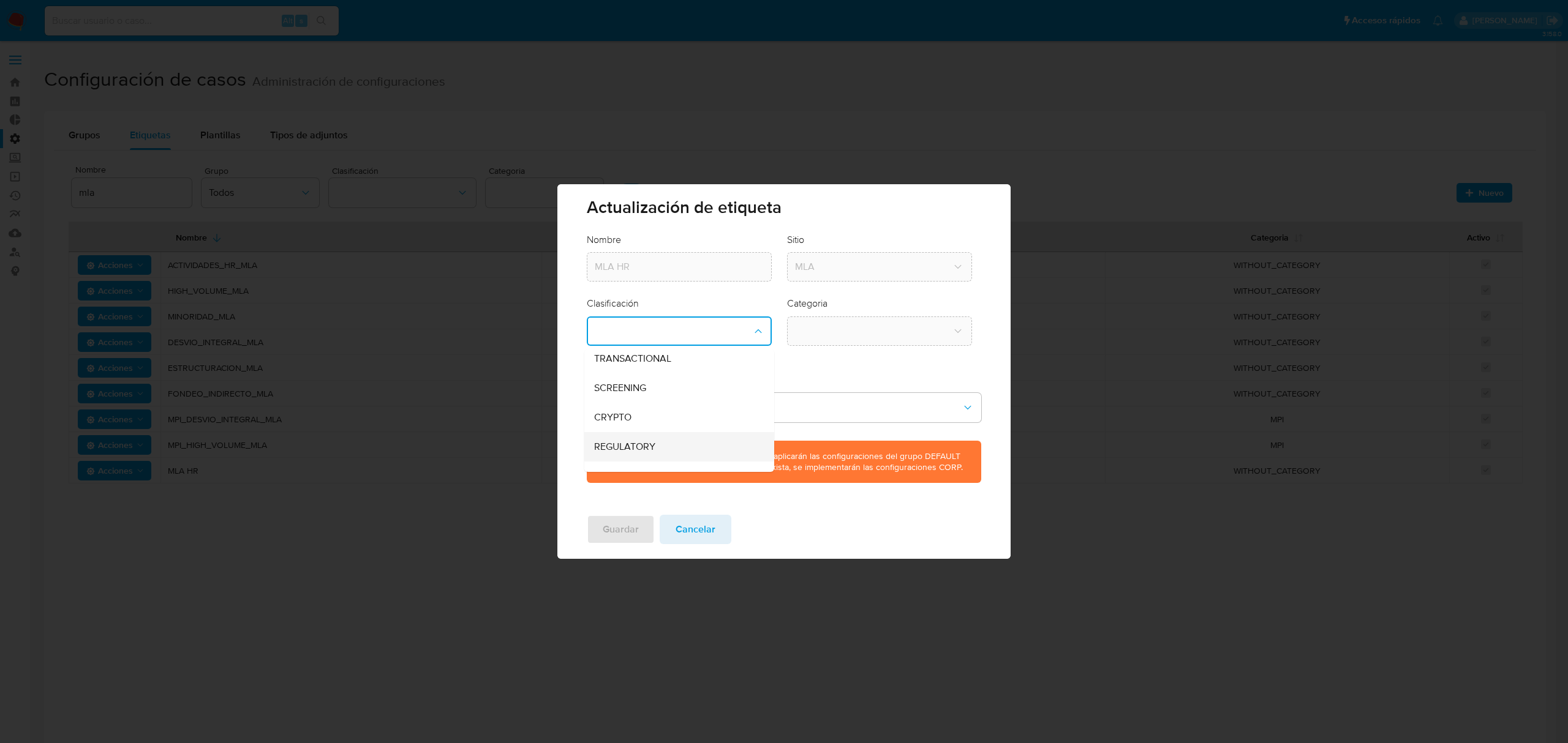
scroll to position [54, 0]
click at [713, 539] on button "Cancelar" at bounding box center [695, 530] width 71 height 30
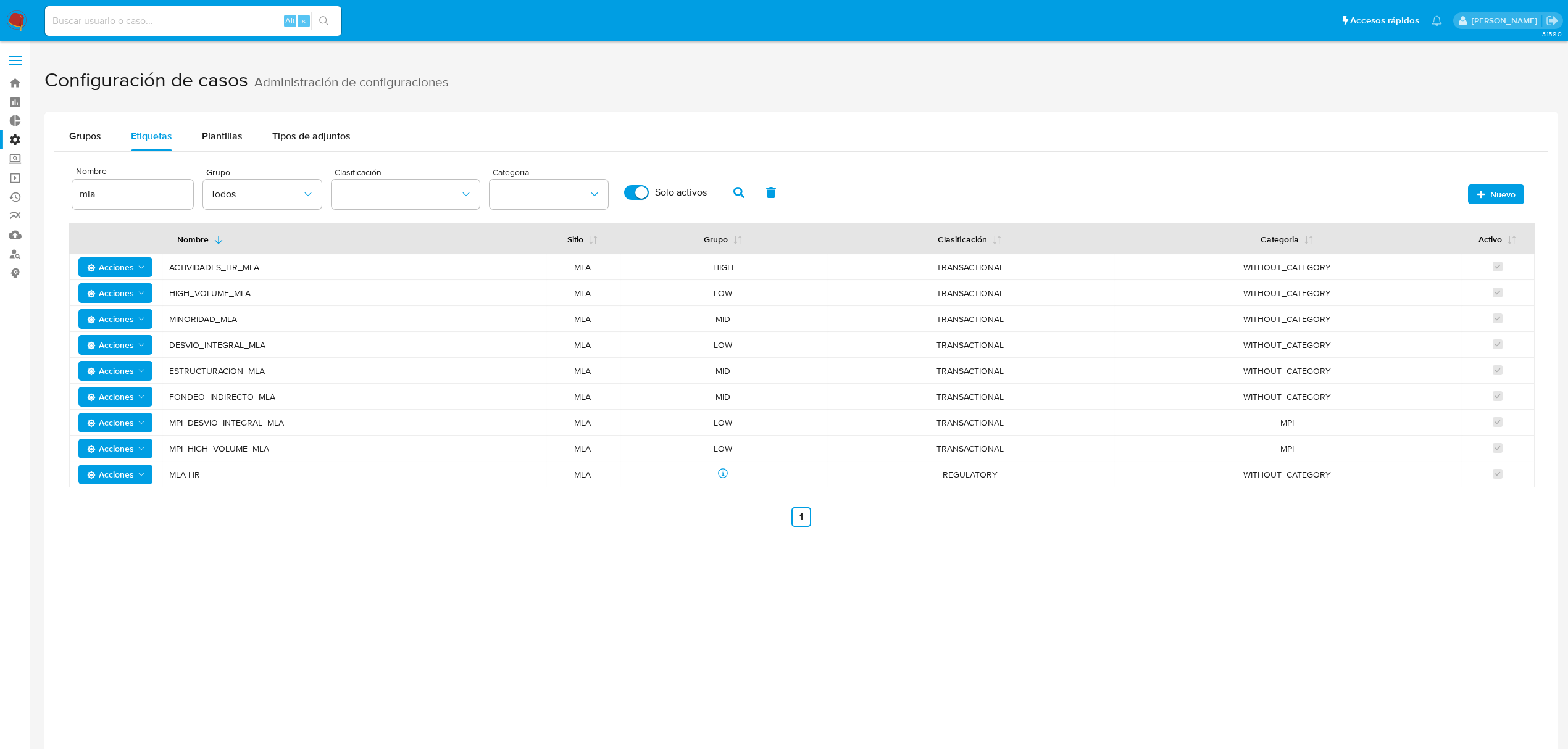
click at [129, 470] on span "Acciones" at bounding box center [110, 474] width 47 height 20
click at [115, 510] on button "Editar" at bounding box center [115, 506] width 111 height 30
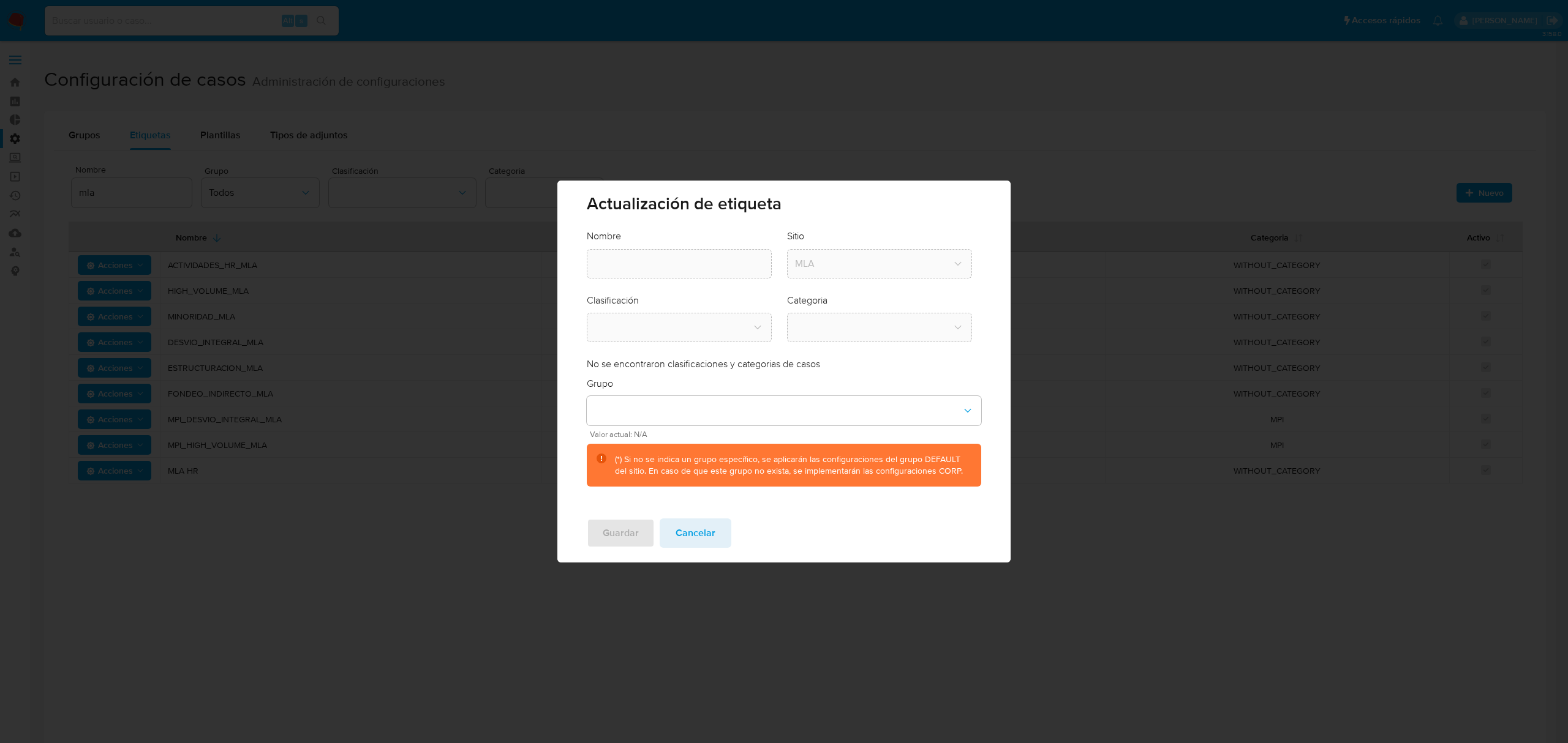
type input "MLA HR"
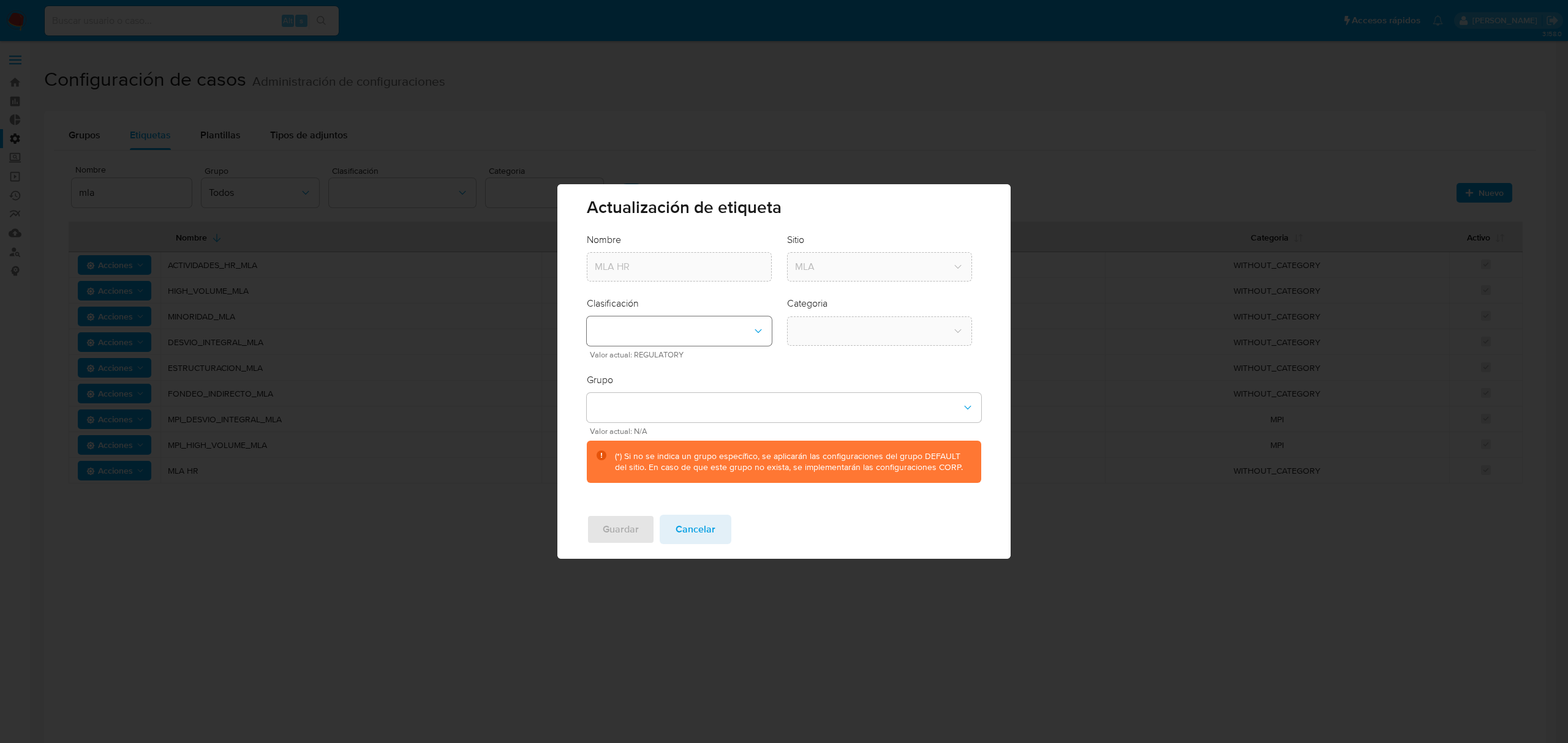
click at [652, 326] on button "classification-dropdown" at bounding box center [679, 332] width 185 height 30
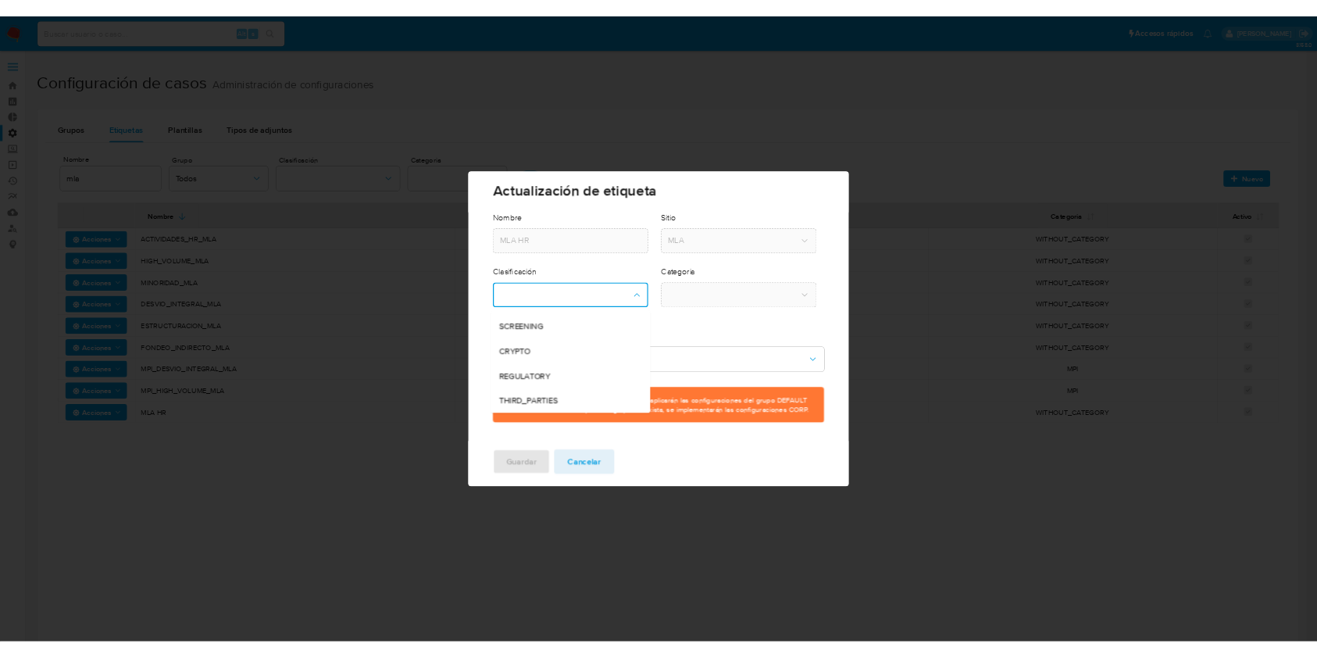
scroll to position [0, 0]
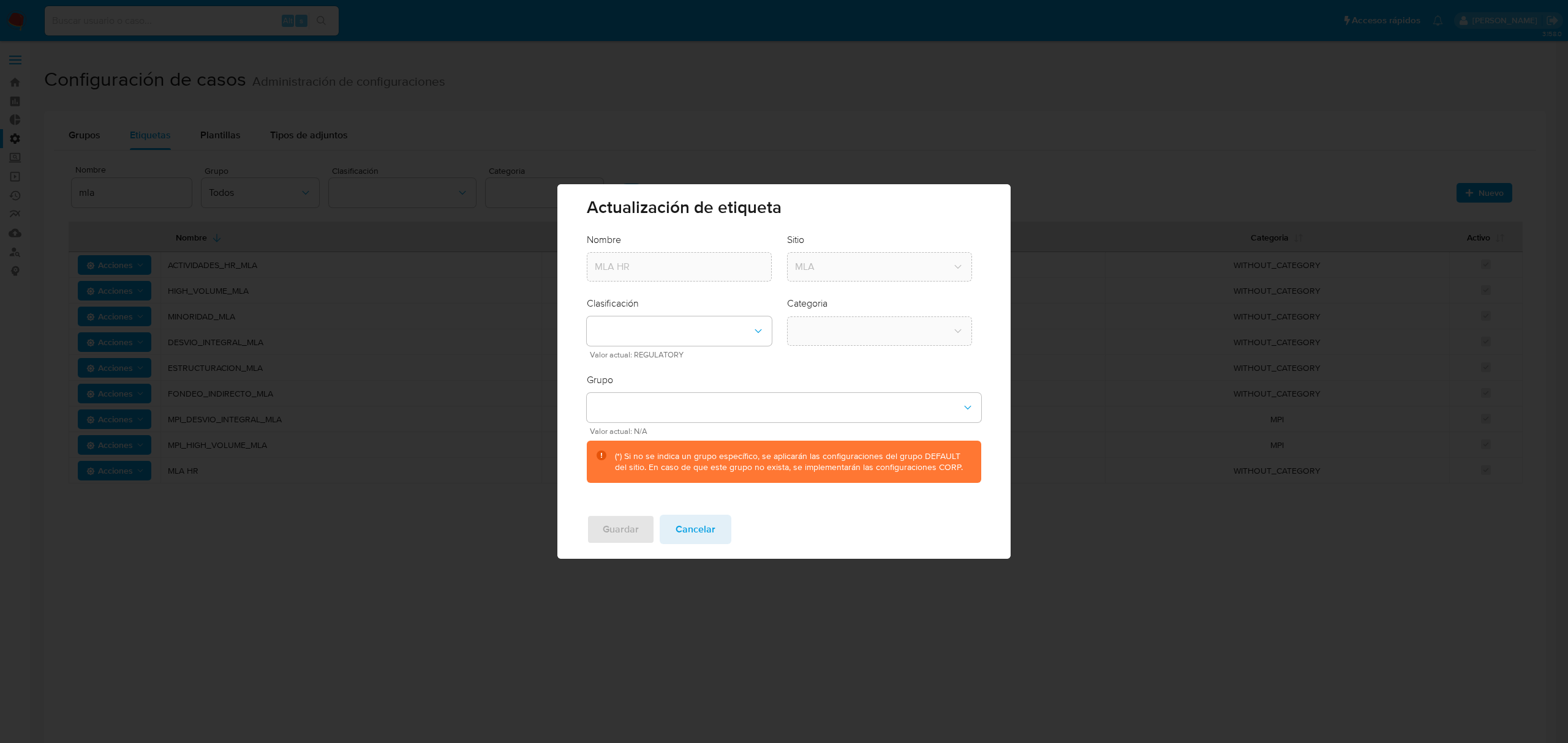
click at [964, 76] on div "Actualización de etiqueta Nombre MLA HR Sitio MLA Clasificación Valor actual: R…" at bounding box center [784, 372] width 1568 height 743
click at [694, 527] on span "Cancelar" at bounding box center [695, 530] width 40 height 27
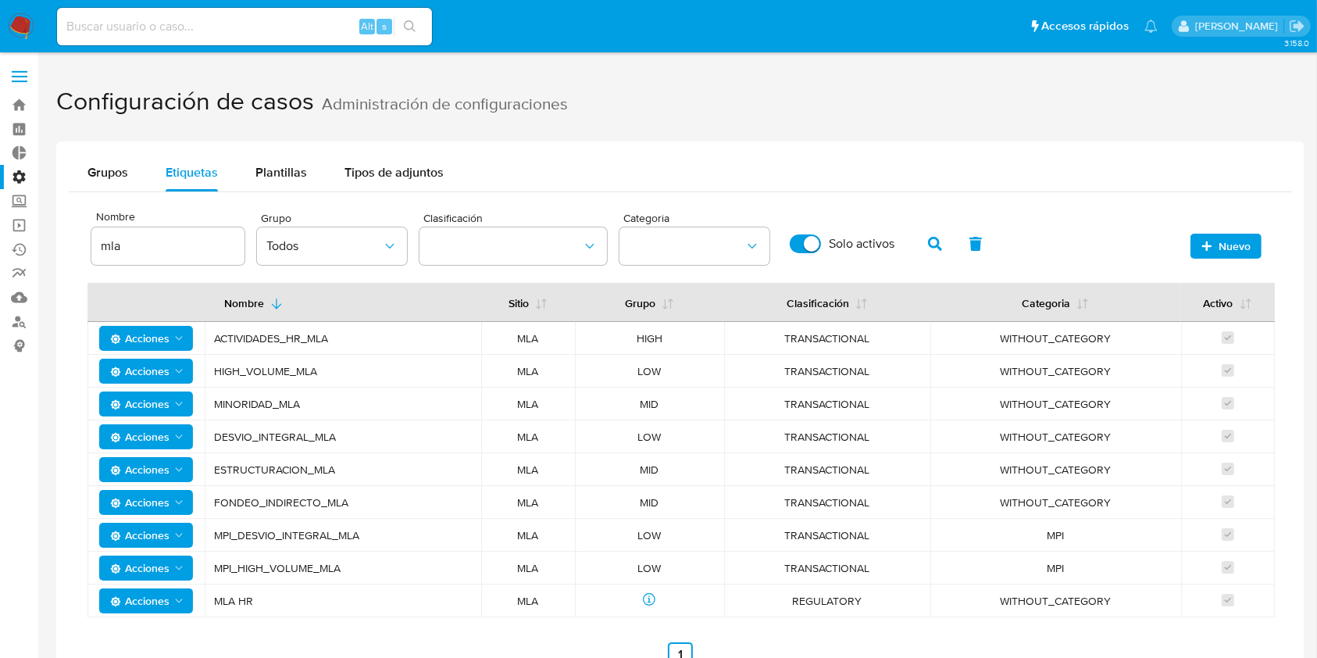
click at [1236, 247] on span "Nuevo" at bounding box center [1235, 246] width 32 height 25
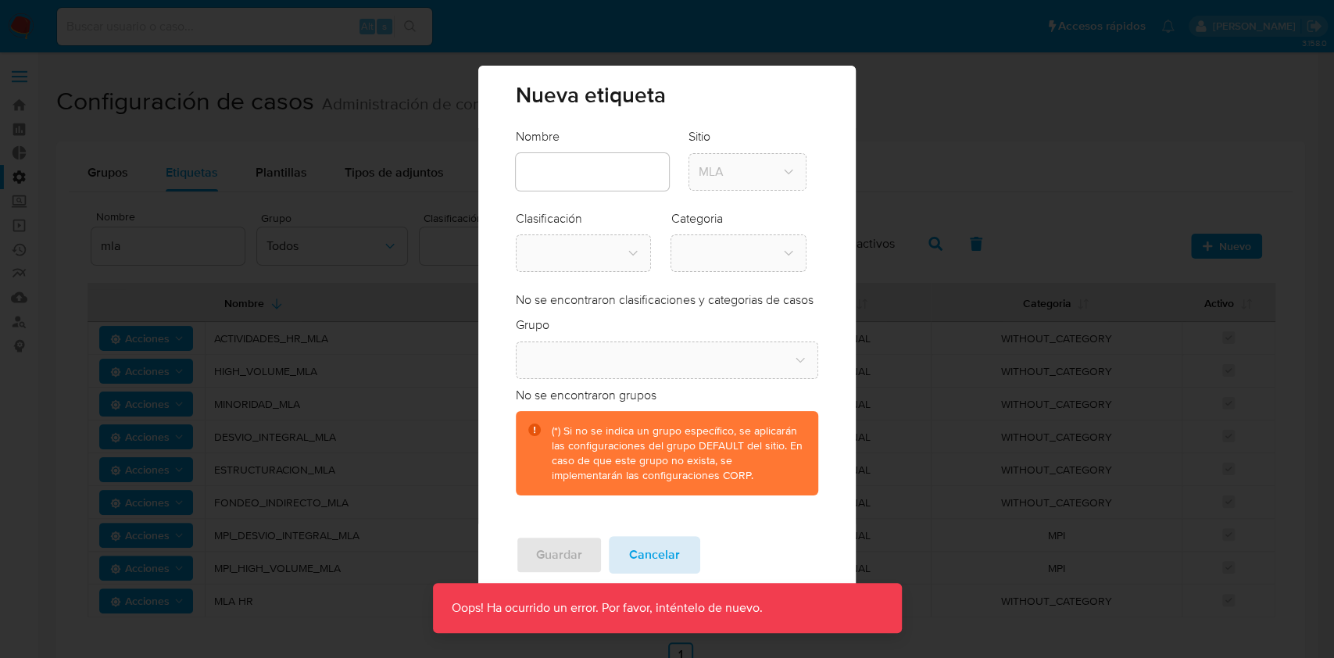
click at [640, 569] on span "Cancelar" at bounding box center [654, 555] width 51 height 34
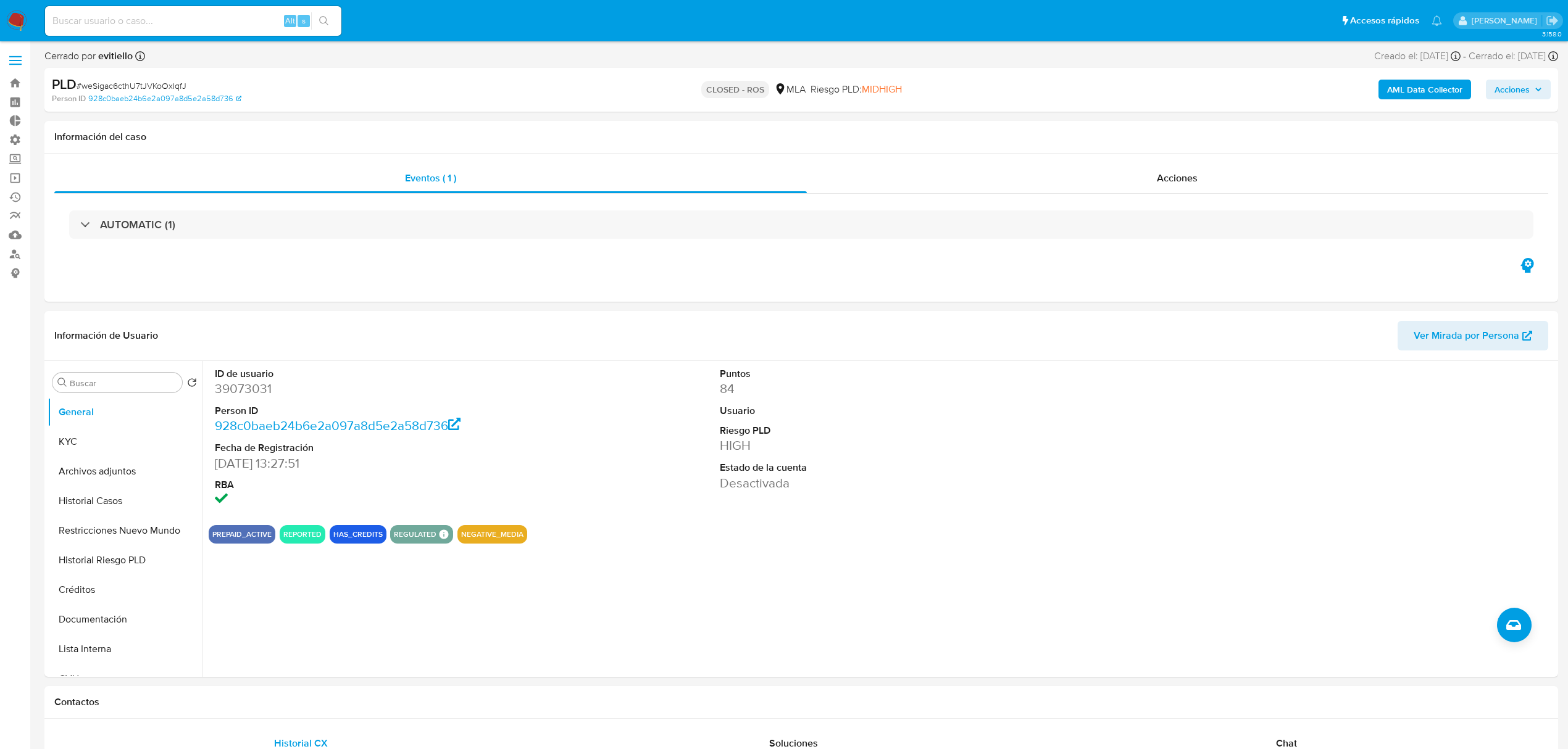
select select "10"
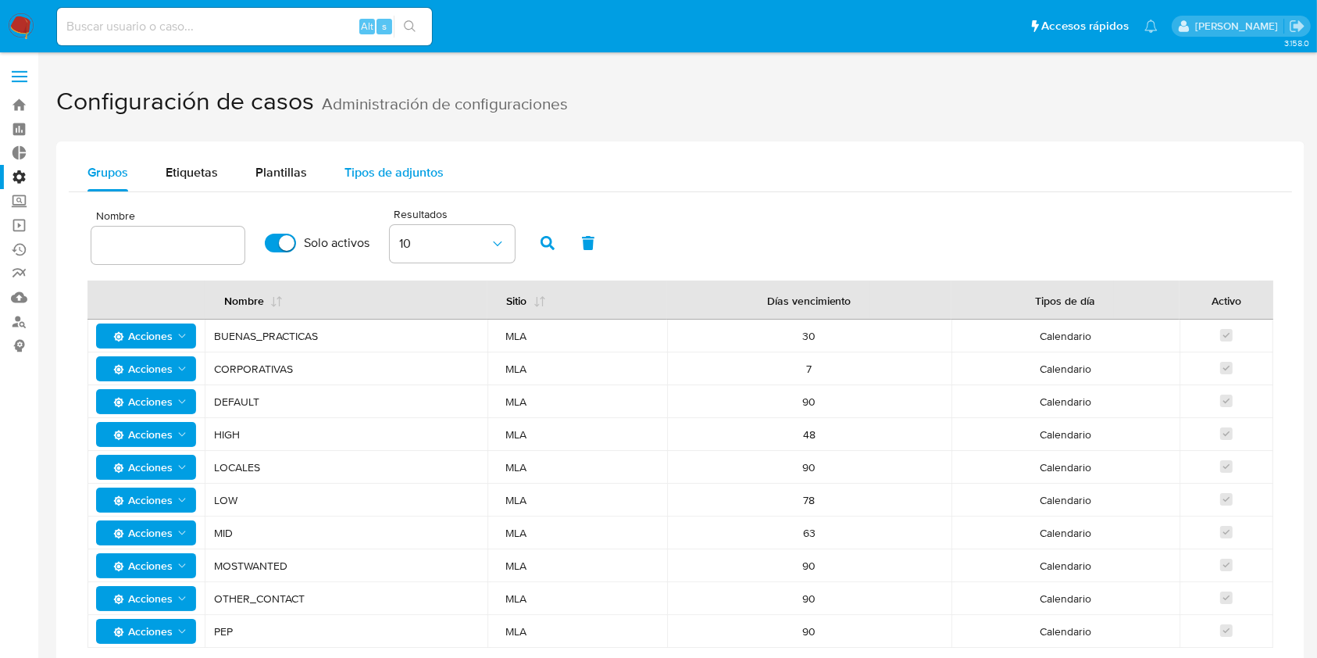
drag, startPoint x: 186, startPoint y: 169, endPoint x: 342, endPoint y: 181, distance: 156.8
click at [186, 169] on span "Etiquetas" at bounding box center [192, 172] width 52 height 18
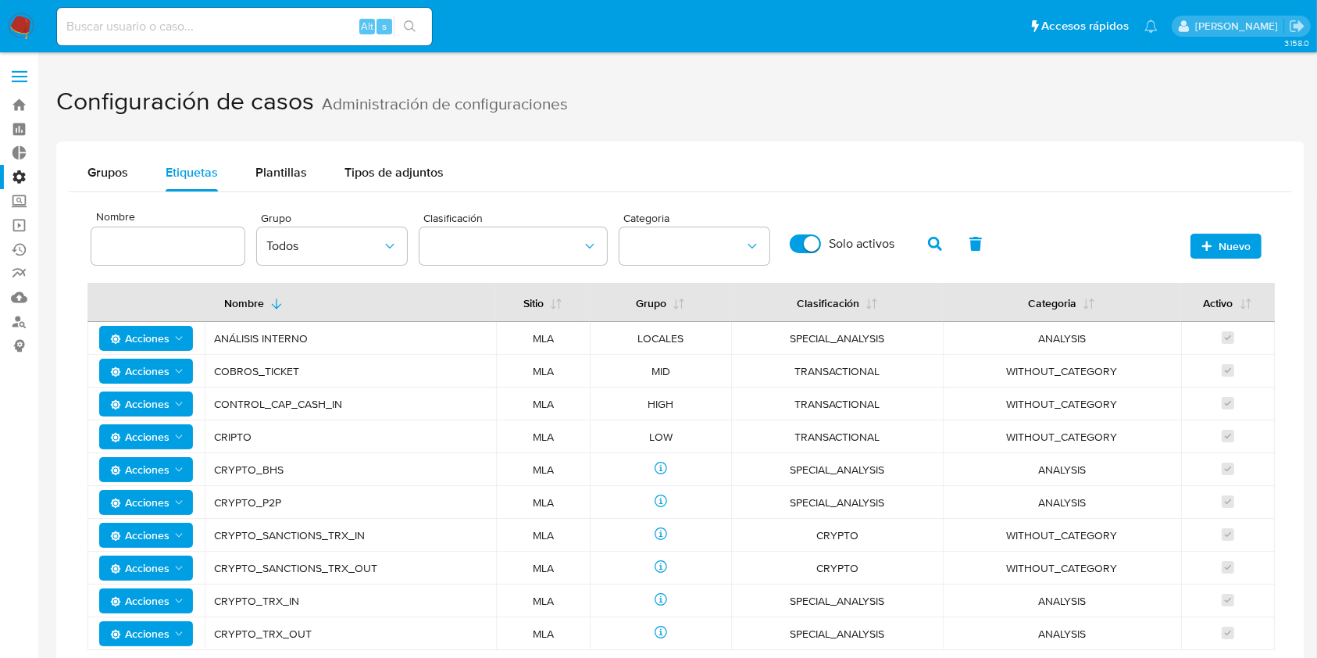
drag, startPoint x: 1214, startPoint y: 245, endPoint x: 1122, endPoint y: 213, distance: 97.3
click at [1213, 245] on span "Nuevo" at bounding box center [1226, 246] width 49 height 22
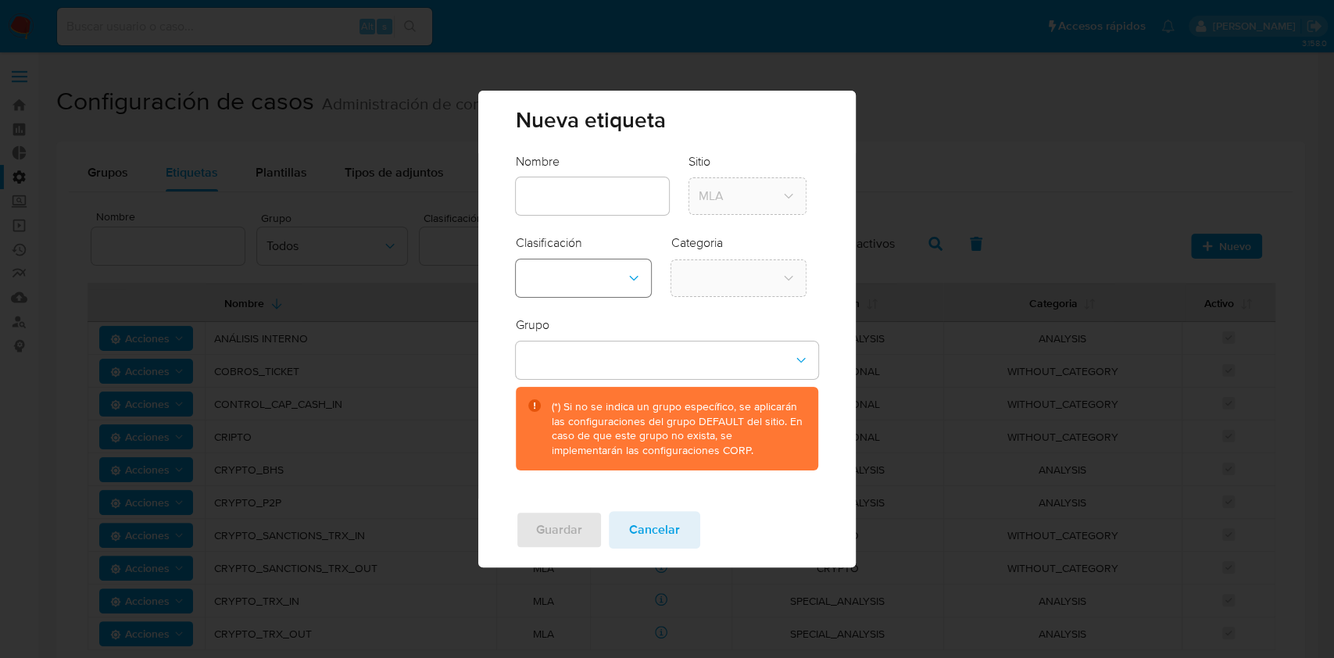
click at [555, 280] on button "classification-dropdown" at bounding box center [584, 278] width 136 height 38
click at [788, 326] on div "Grupo (*) Si no se indica un grupo específico, se aplicarán las configuraciones…" at bounding box center [667, 393] width 302 height 154
click at [716, 368] on button "group-dropdown" at bounding box center [667, 360] width 302 height 38
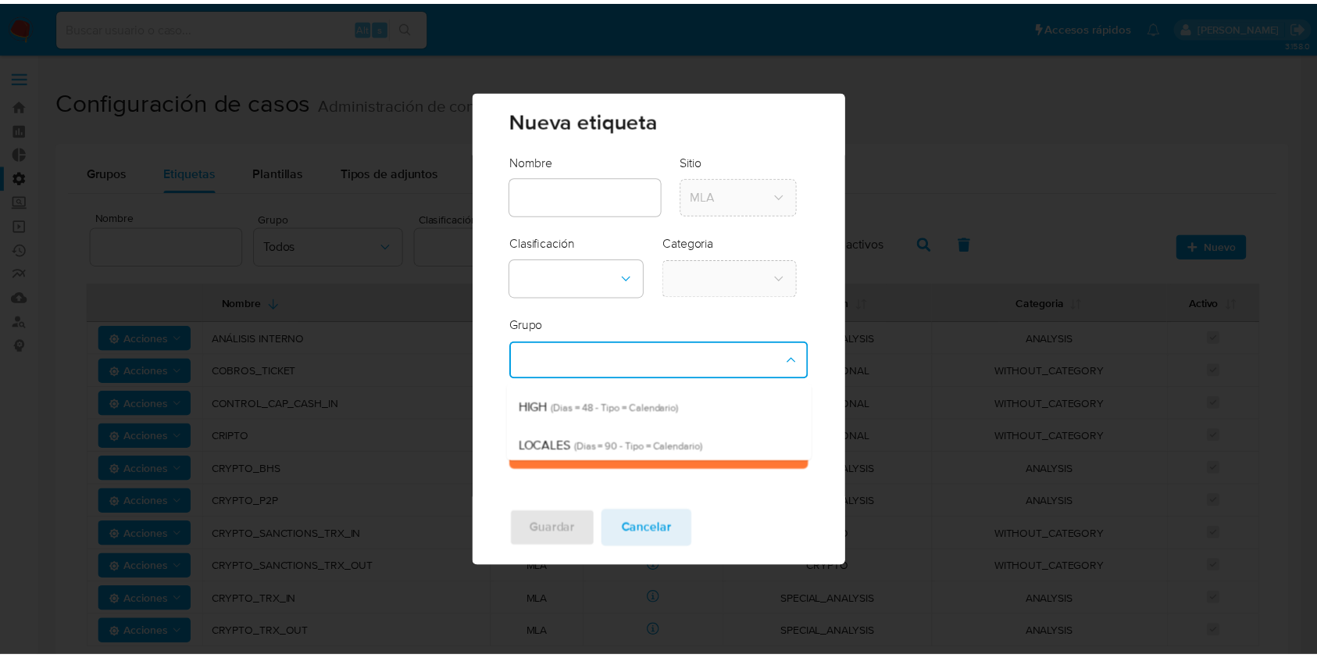
scroll to position [113, 0]
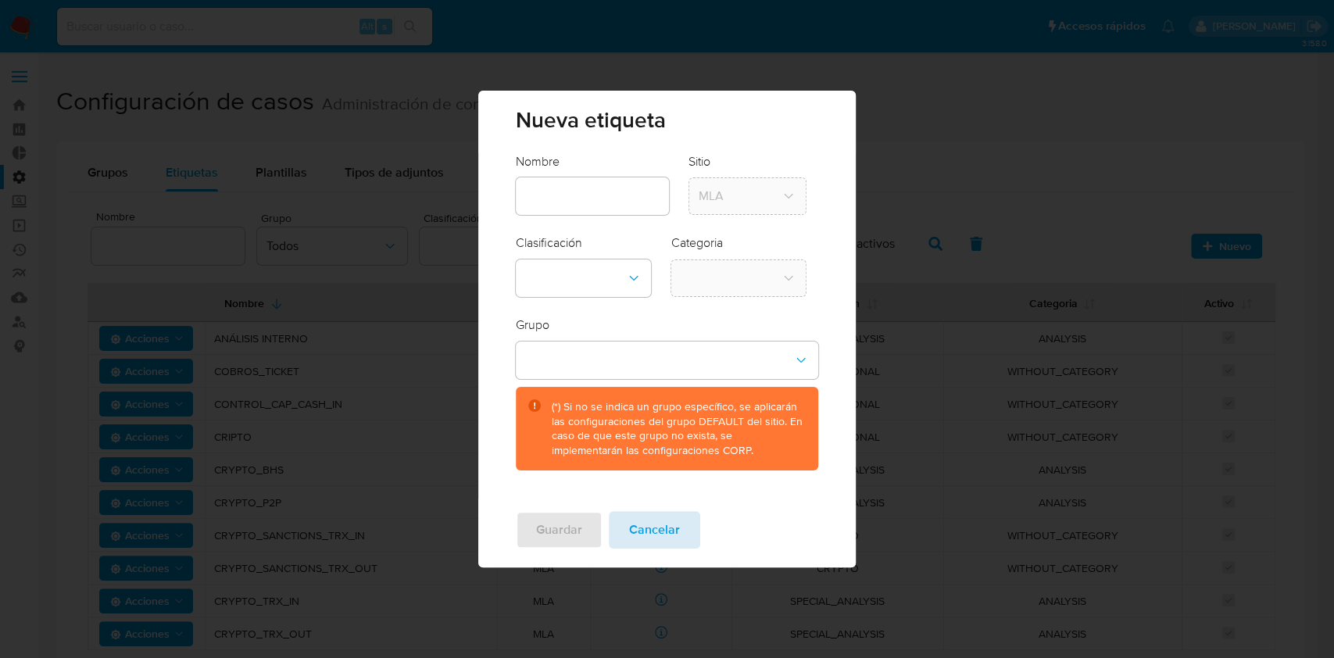
click at [677, 527] on span "Cancelar" at bounding box center [654, 530] width 51 height 34
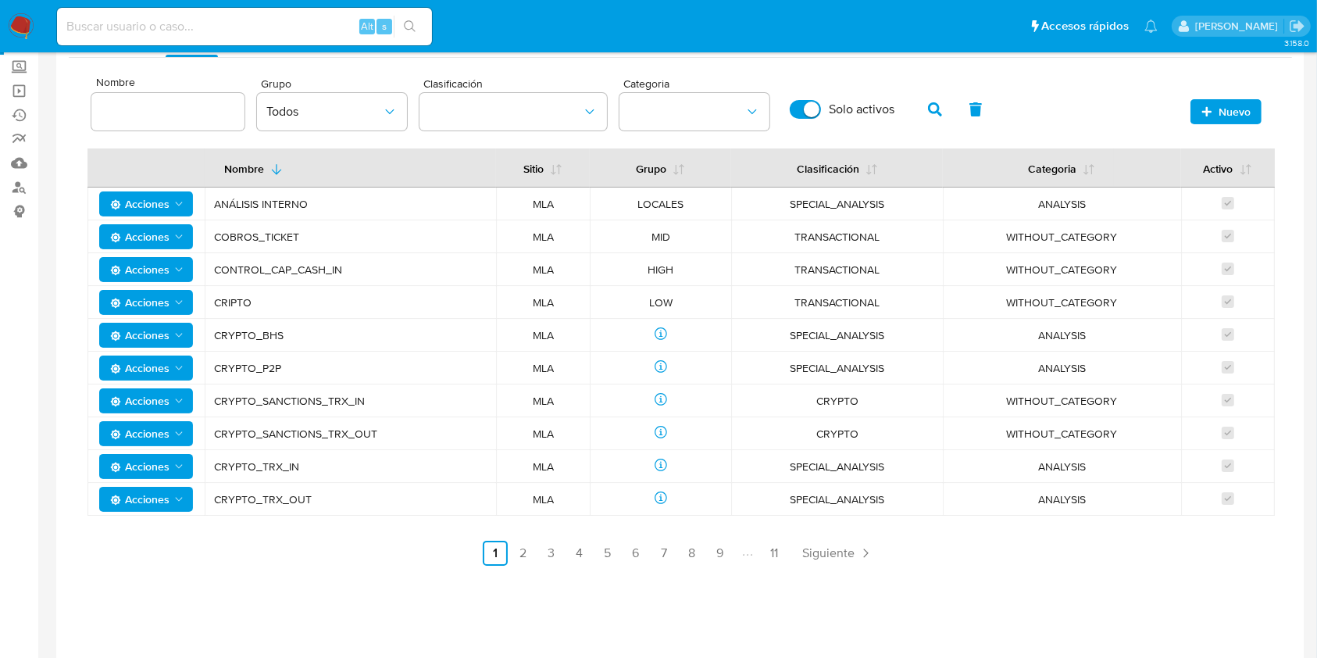
scroll to position [102, 0]
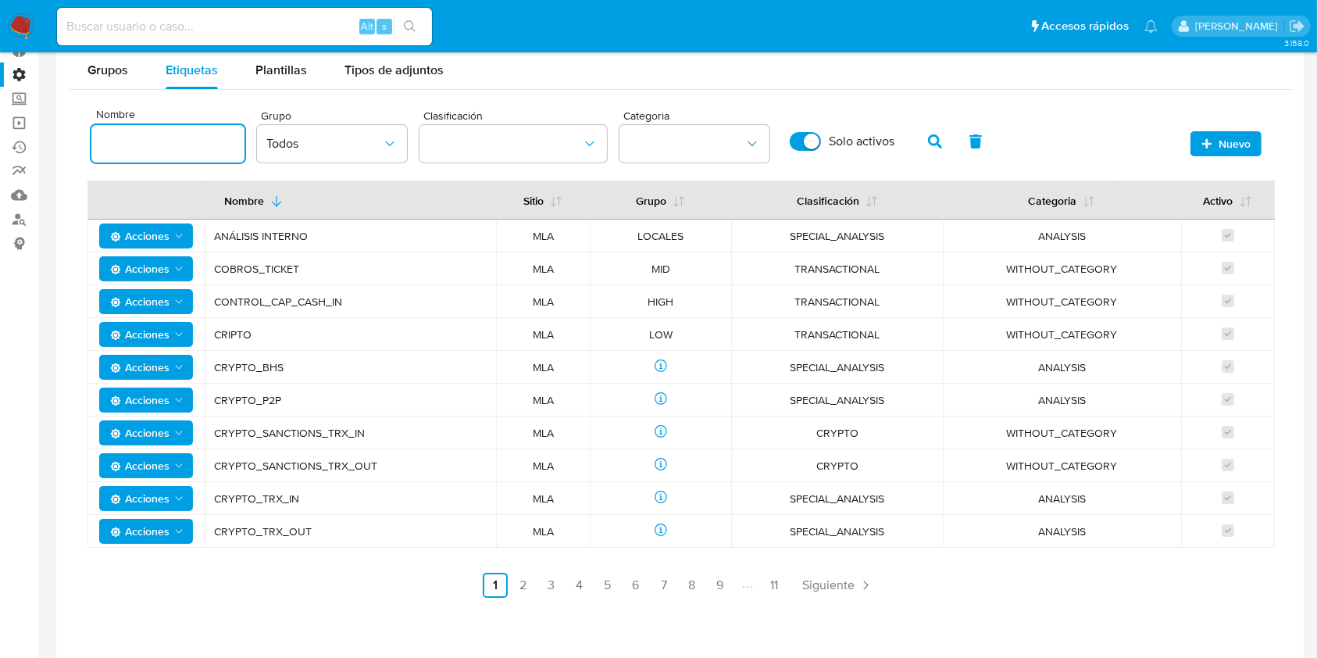
click at [177, 147] on input at bounding box center [167, 144] width 153 height 20
type input "mla"
click at [934, 136] on icon "button" at bounding box center [935, 141] width 14 height 14
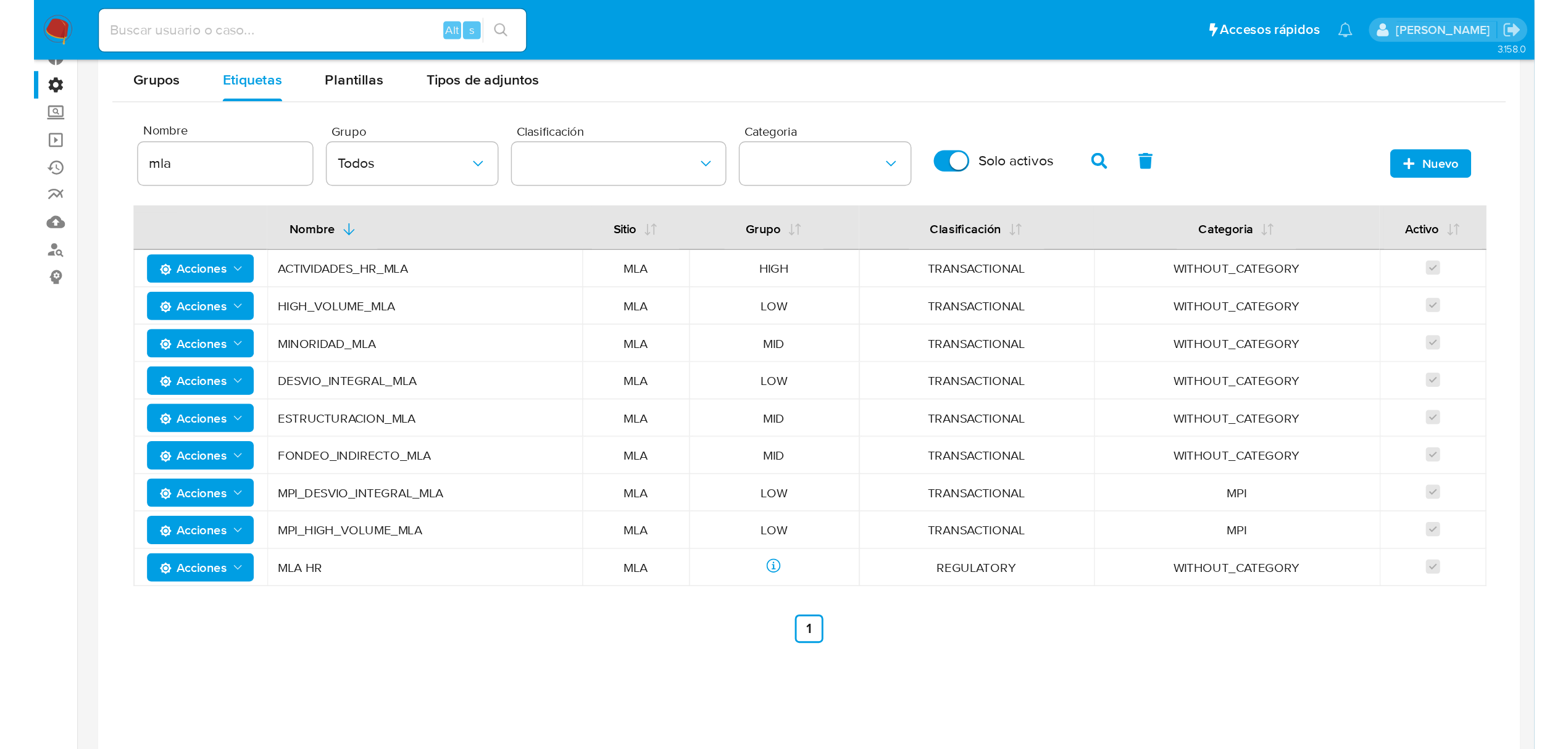
scroll to position [81, 0]
